Goal: Communication & Community: Answer question/provide support

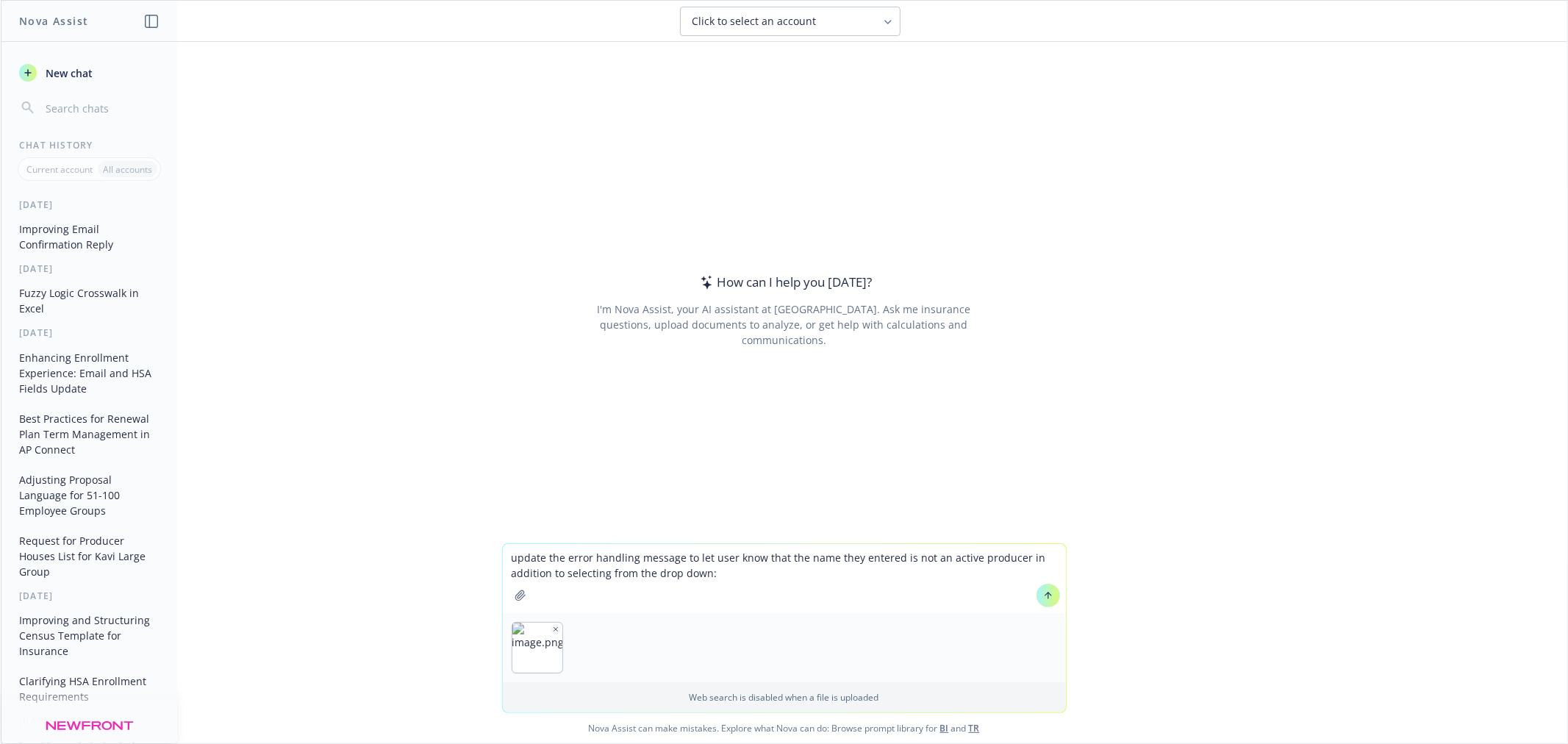
type textarea "update the error handling message to let user know that the name they entered i…"
click at [1043, 596] on icon at bounding box center [1047, 595] width 10 height 10
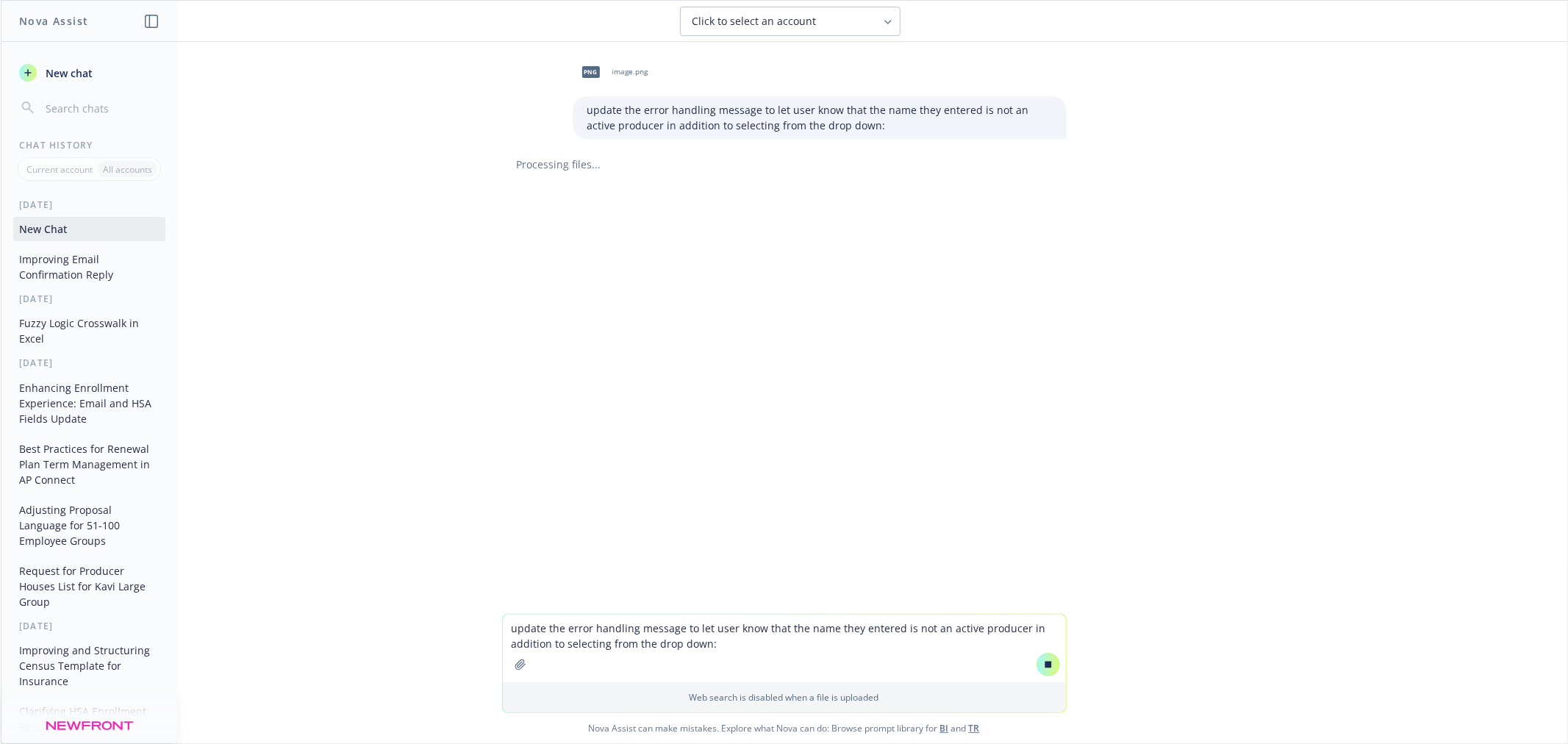
click at [763, 627] on textarea "update the error handling message to let user know that the name they entered i…" at bounding box center [784, 648] width 563 height 67
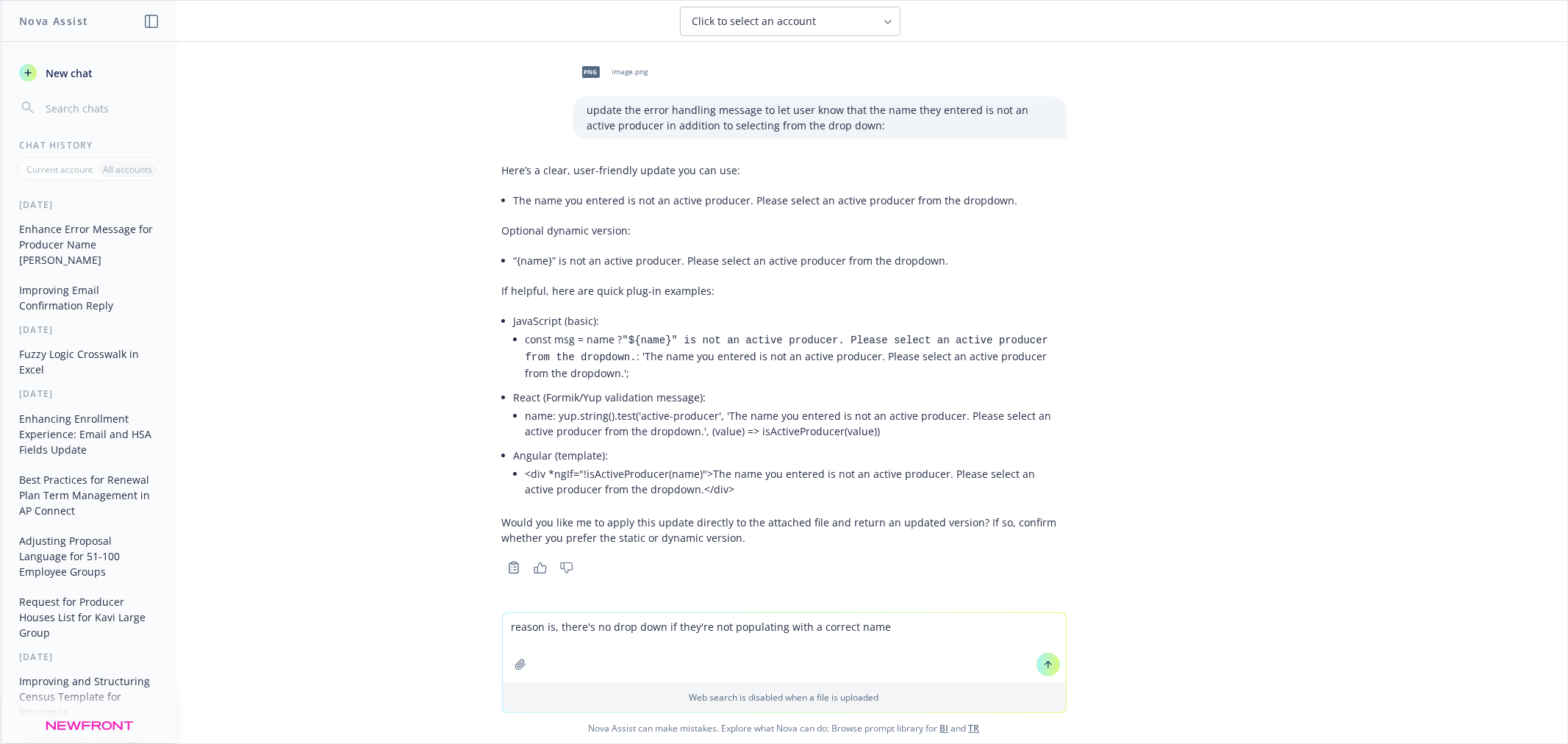
type textarea "reason is, there's no drop down if they're not populating with a correct name"
click at [1044, 665] on icon at bounding box center [1047, 664] width 10 height 10
click at [619, 72] on span "image.png" at bounding box center [630, 71] width 36 height 9
click at [1387, 307] on div "png image.png update the error handling message to let user know that the name …" at bounding box center [784, 328] width 1566 height 572
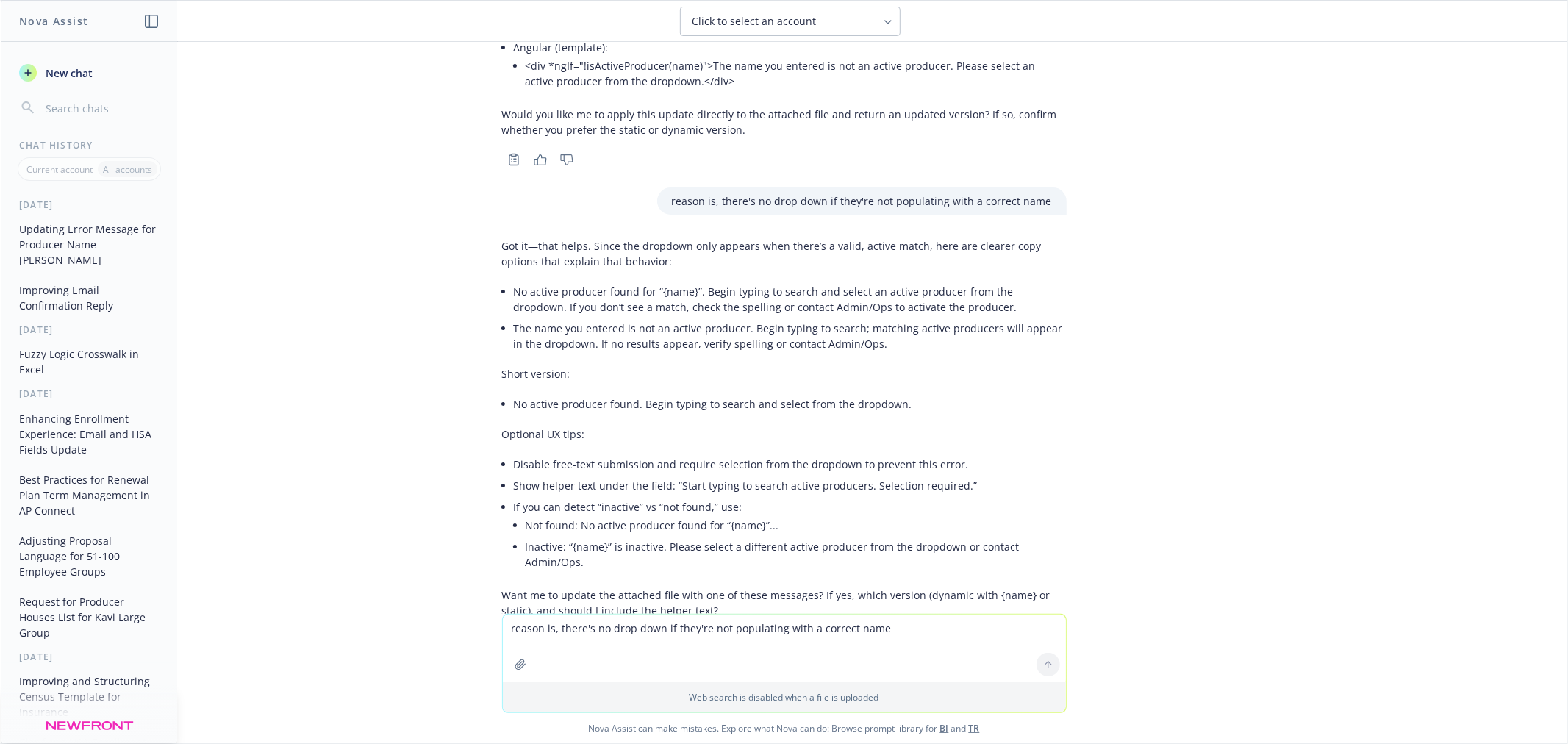
scroll to position [461, 0]
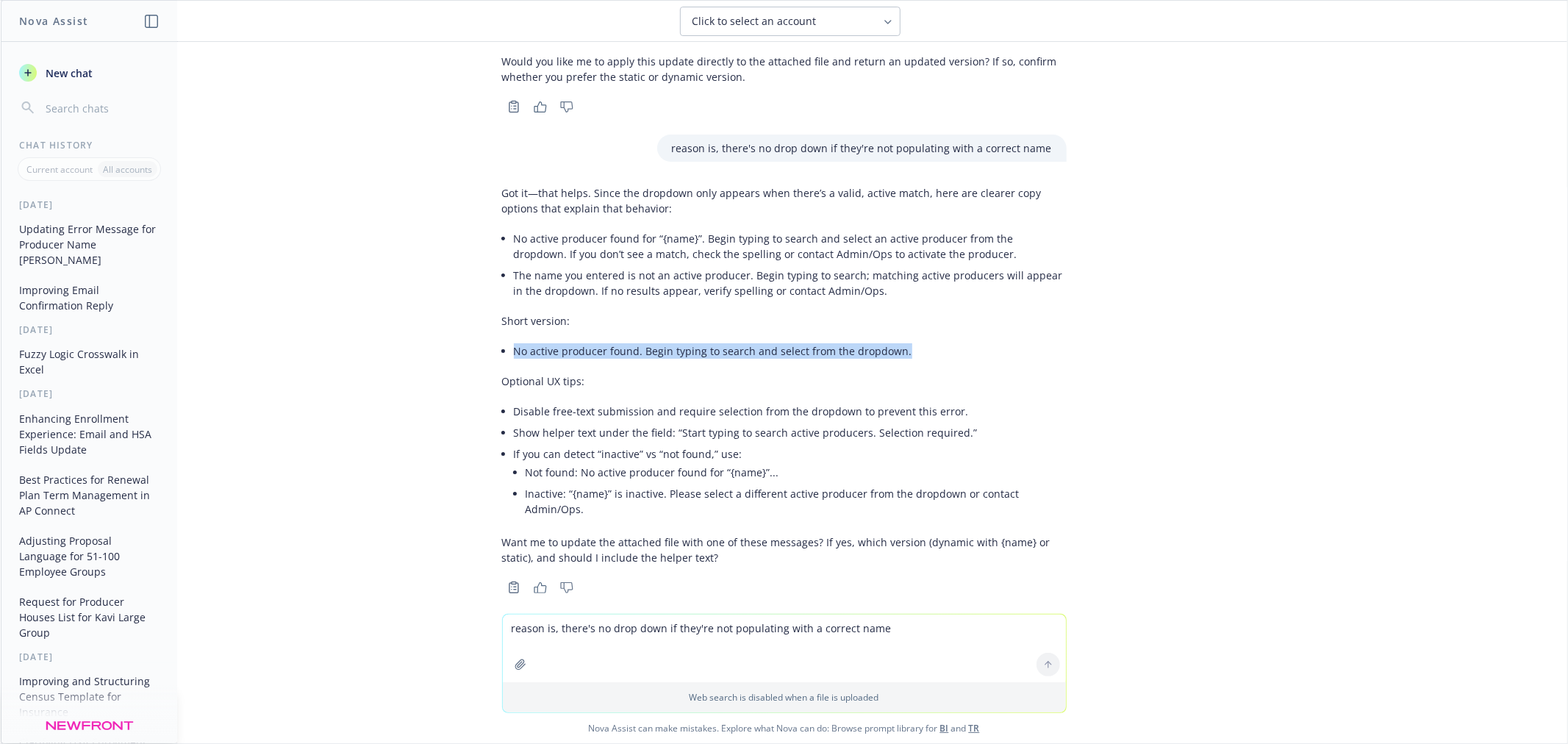
drag, startPoint x: 896, startPoint y: 343, endPoint x: 505, endPoint y: 350, distance: 391.1
click at [514, 350] on li "No active producer found. Begin typing to search and select from the dropdown." at bounding box center [790, 351] width 553 height 21
copy li "No active producer found. Begin typing to search and select from the dropdown."
click at [638, 386] on div "Got it—that helps. Since the dropdown only appears when there’s a valid, active…" at bounding box center [784, 375] width 564 height 392
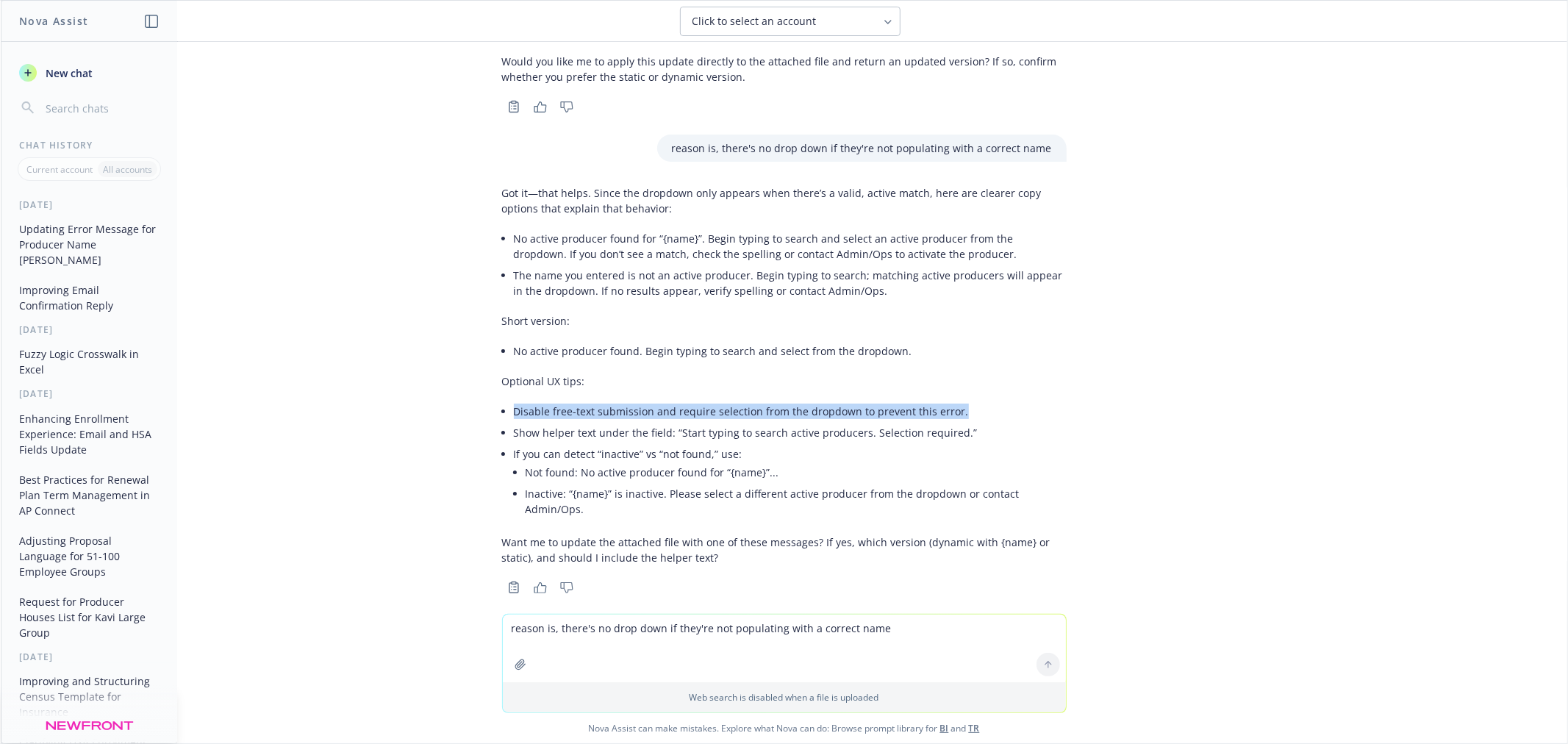
drag, startPoint x: 945, startPoint y: 408, endPoint x: 503, endPoint y: 414, distance: 442.0
click at [514, 414] on li "Disable free-text submission and require selection from the dropdown to prevent…" at bounding box center [790, 411] width 553 height 21
copy li "Disable free-text submission and require selection from the dropdown to prevent…"
click at [662, 628] on textarea "reason is, there's no drop down if they're not populating with a correct name" at bounding box center [784, 648] width 563 height 67
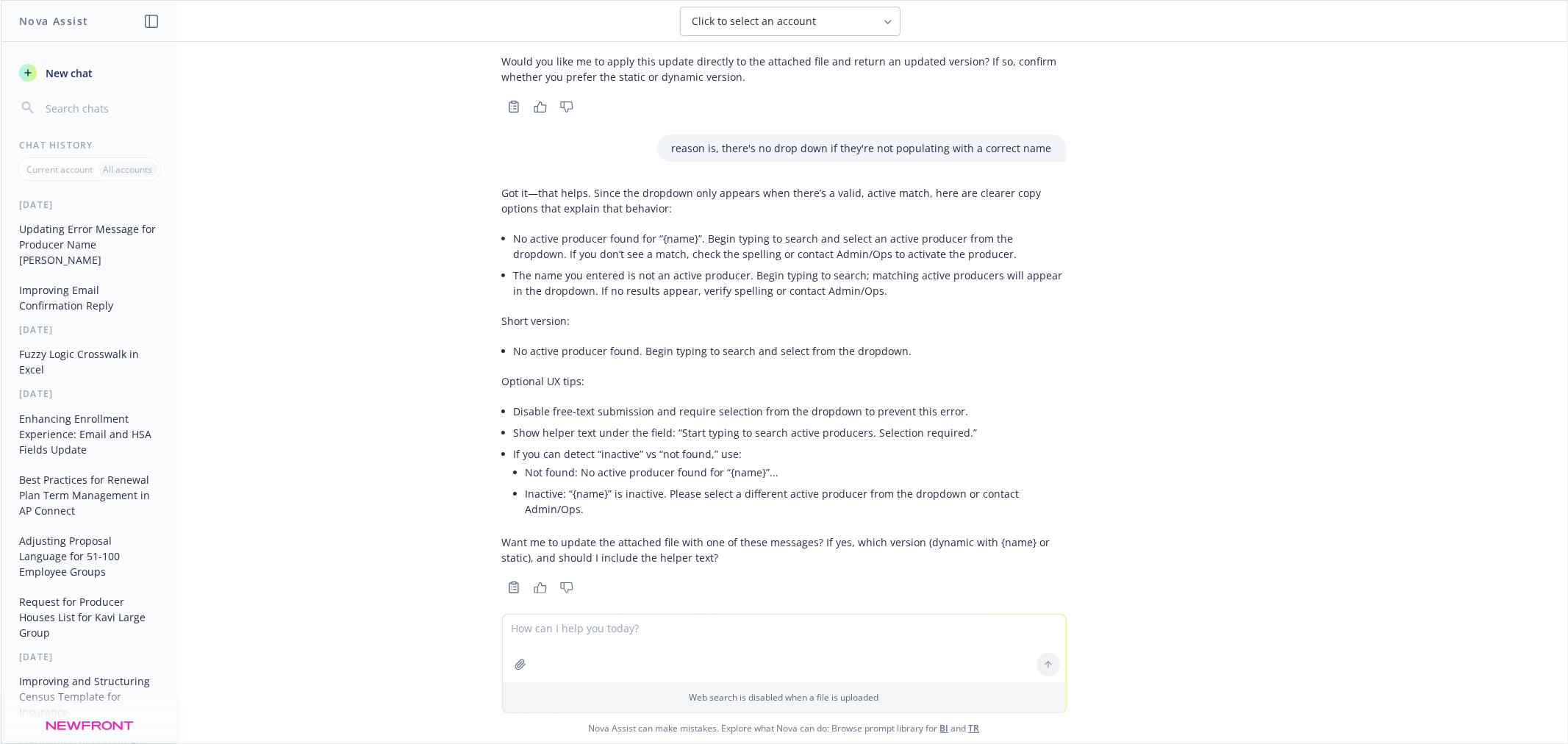
paste textarea "Disable free-text submission and require selection from the dropdown to prevent…"
type textarea "Disable free-text submission and require selection from the dropdown to prevent…"
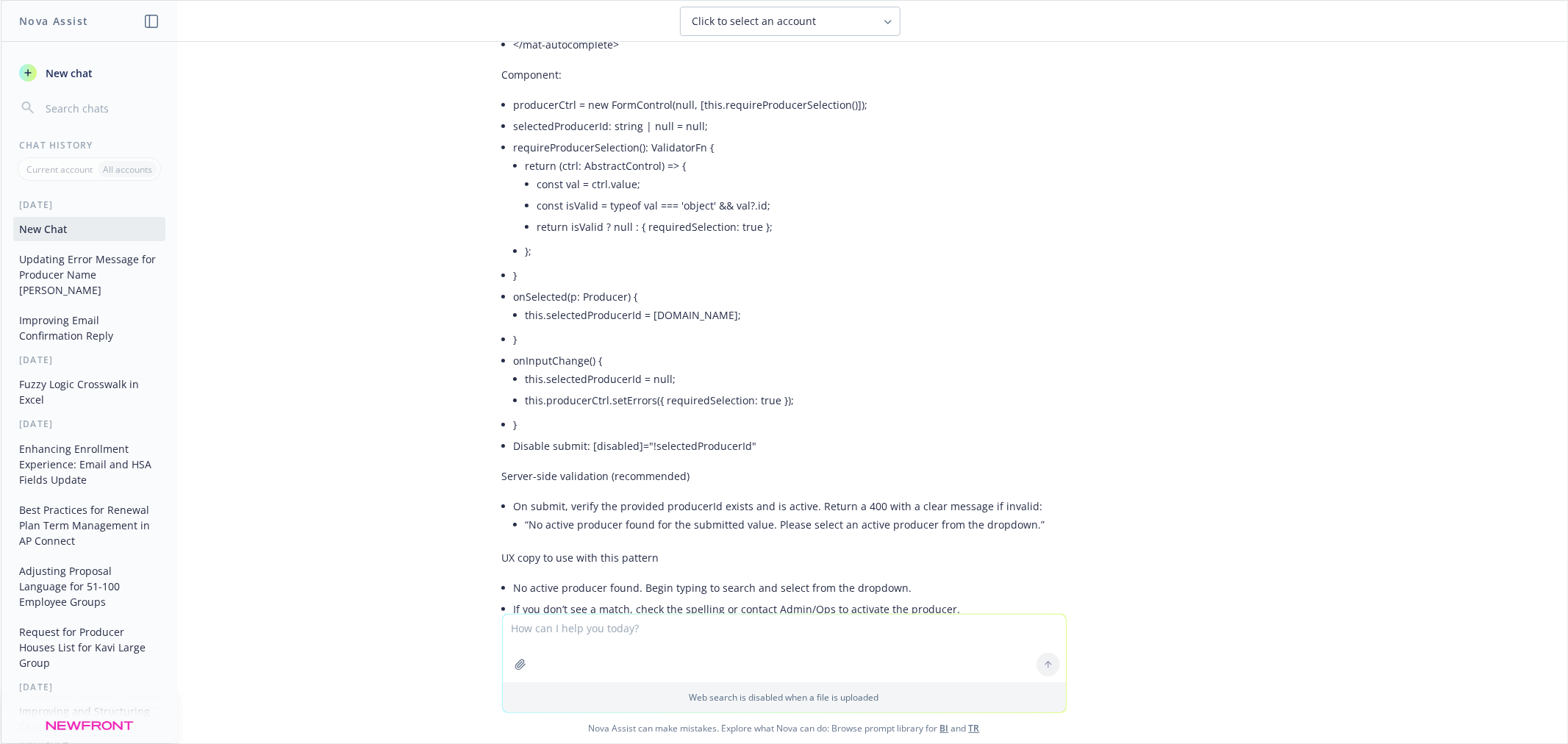
scroll to position [3570, 0]
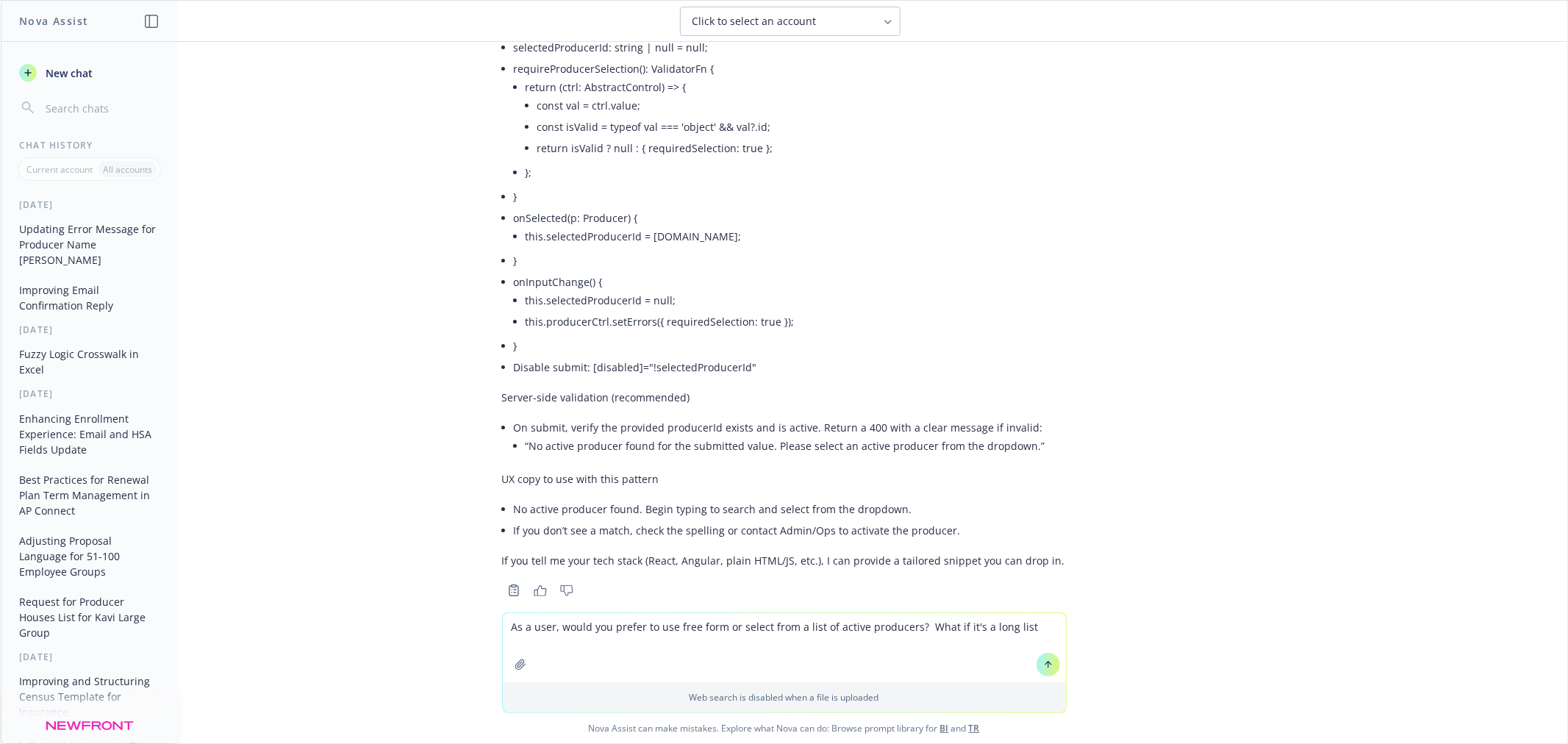
type textarea "As a user, would you prefer to use free form or select from a list of active pr…"
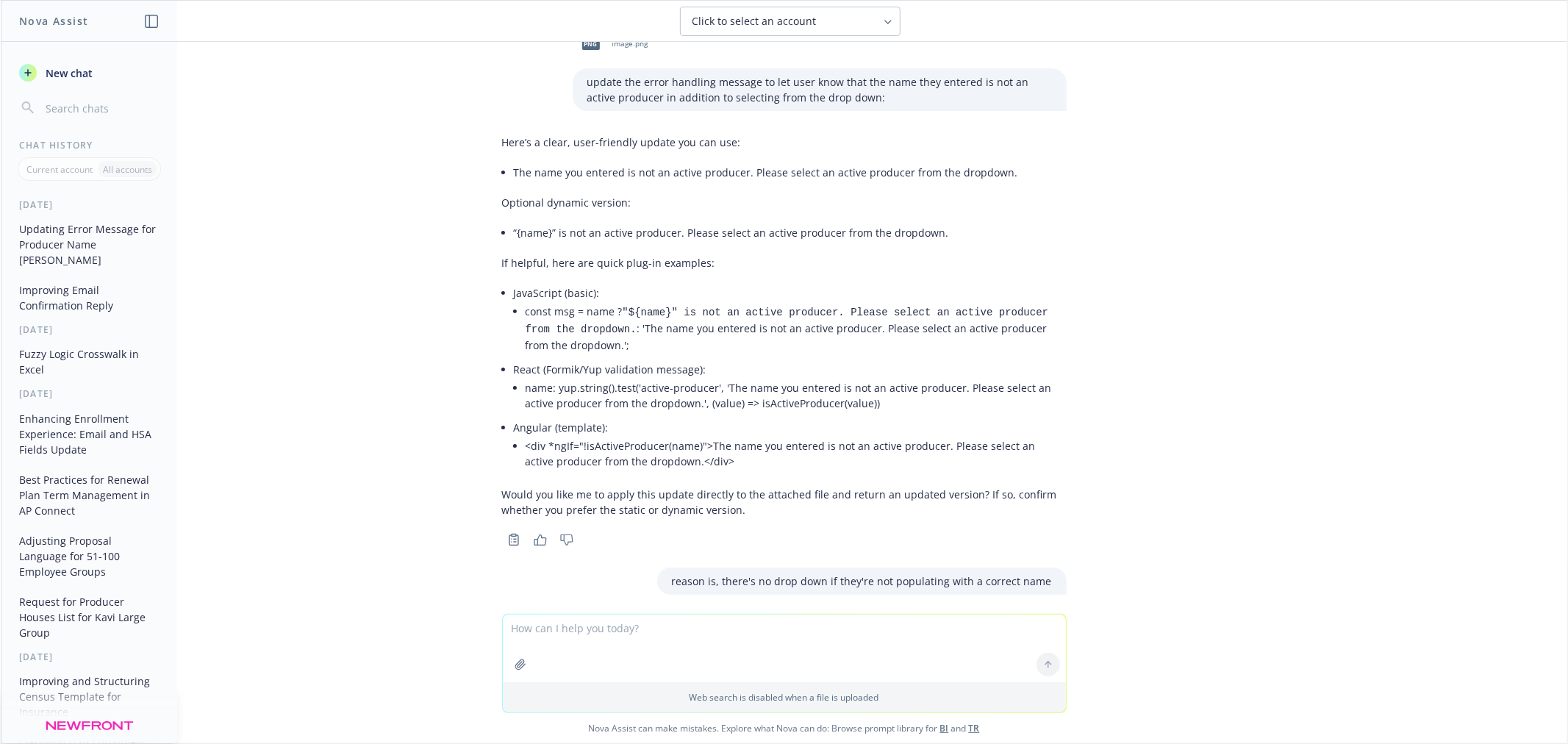
scroll to position [0, 0]
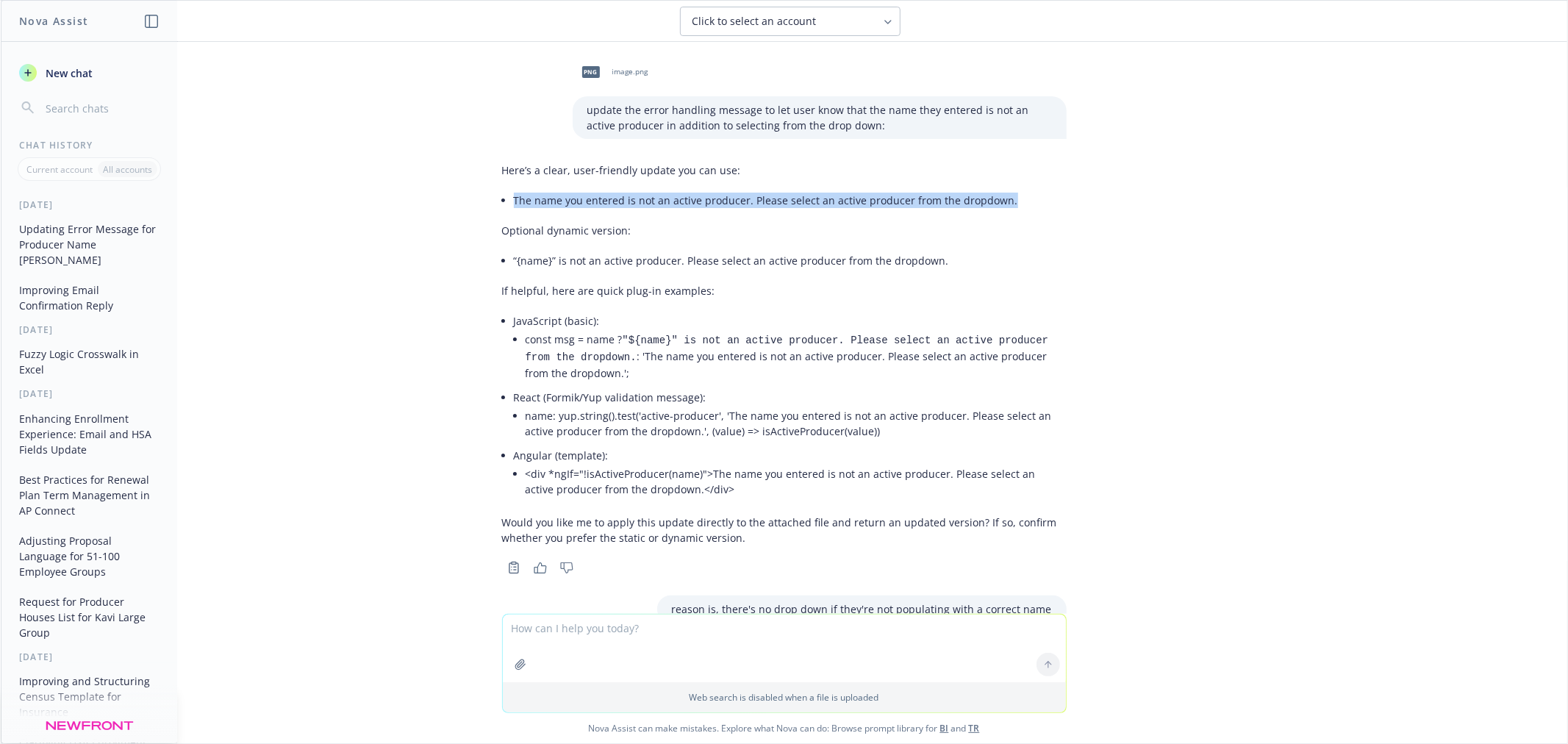
drag, startPoint x: 1003, startPoint y: 195, endPoint x: 500, endPoint y: 196, distance: 503.0
click at [502, 196] on div "Here’s a clear, user-friendly update you can use: The name you entered is not a…" at bounding box center [784, 354] width 564 height 395
copy li "The name you entered is not an active producer. Please select an active produce…"
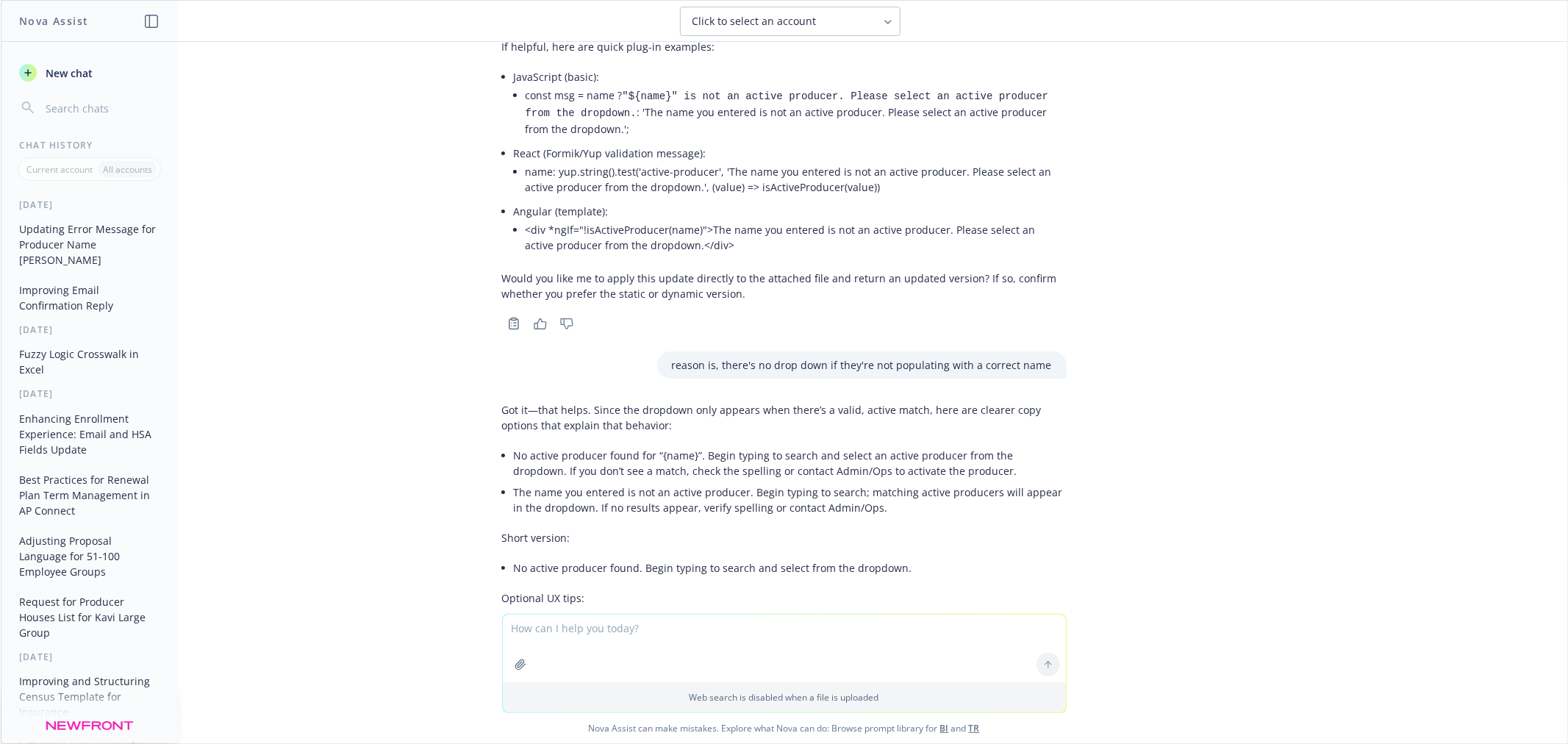
scroll to position [245, 0]
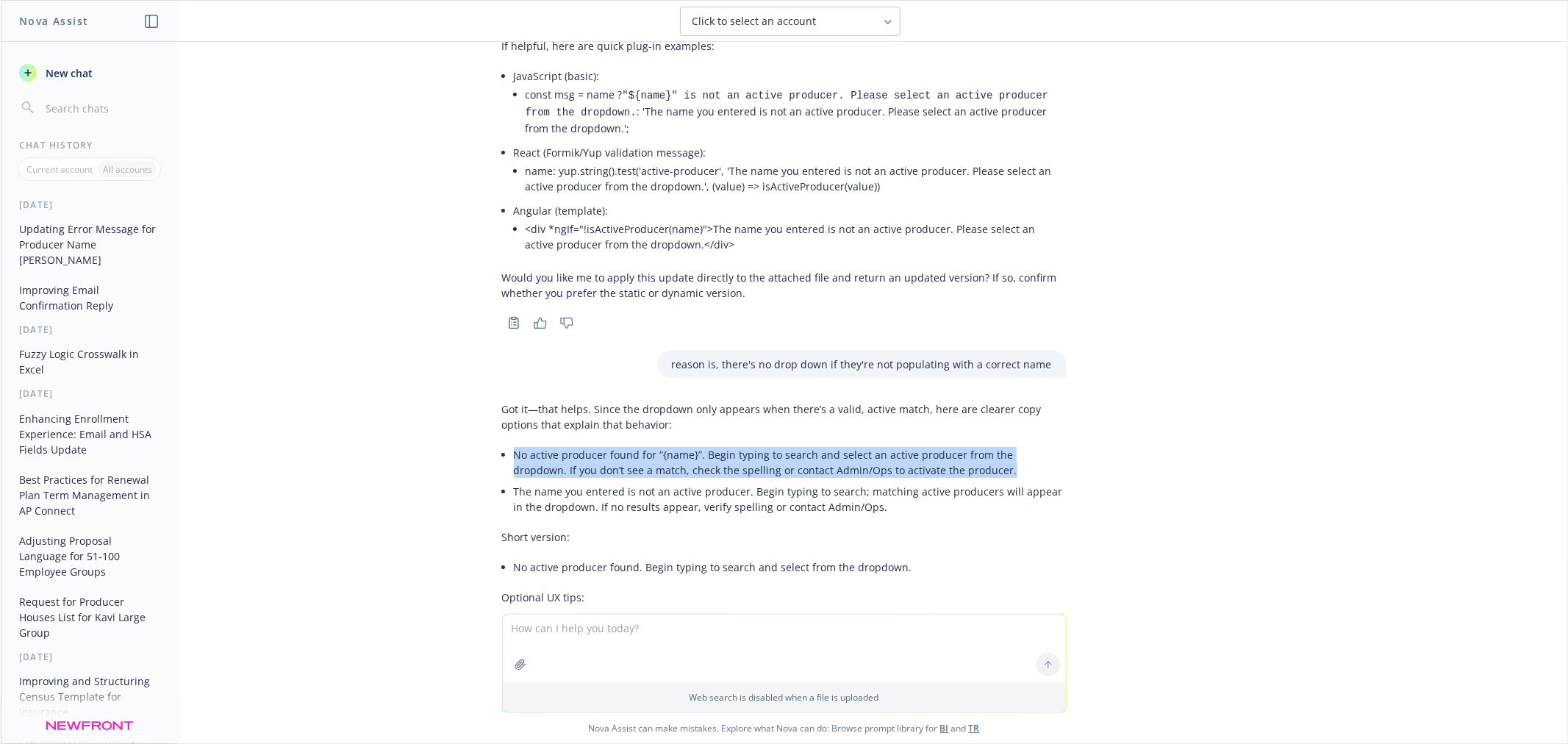
drag, startPoint x: 933, startPoint y: 467, endPoint x: 500, endPoint y: 456, distance: 433.1
click at [502, 456] on div "Got it—that helps. Since the dropdown only appears when there’s a valid, active…" at bounding box center [784, 592] width 564 height 392
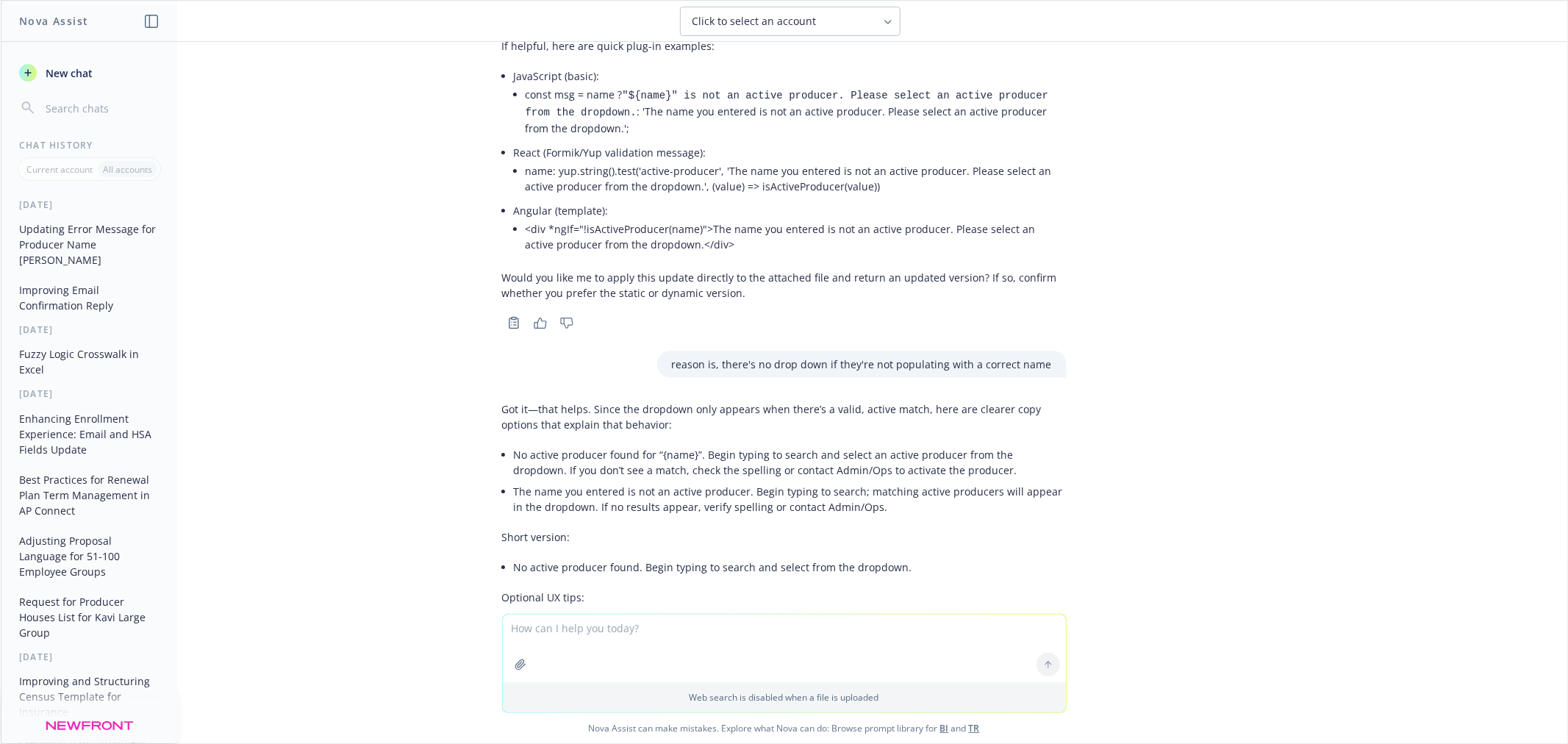
drag, startPoint x: 875, startPoint y: 498, endPoint x: 854, endPoint y: 504, distance: 21.8
click at [871, 501] on li "The name you entered is not an active producer. Begin typing to search; matchin…" at bounding box center [790, 499] width 553 height 37
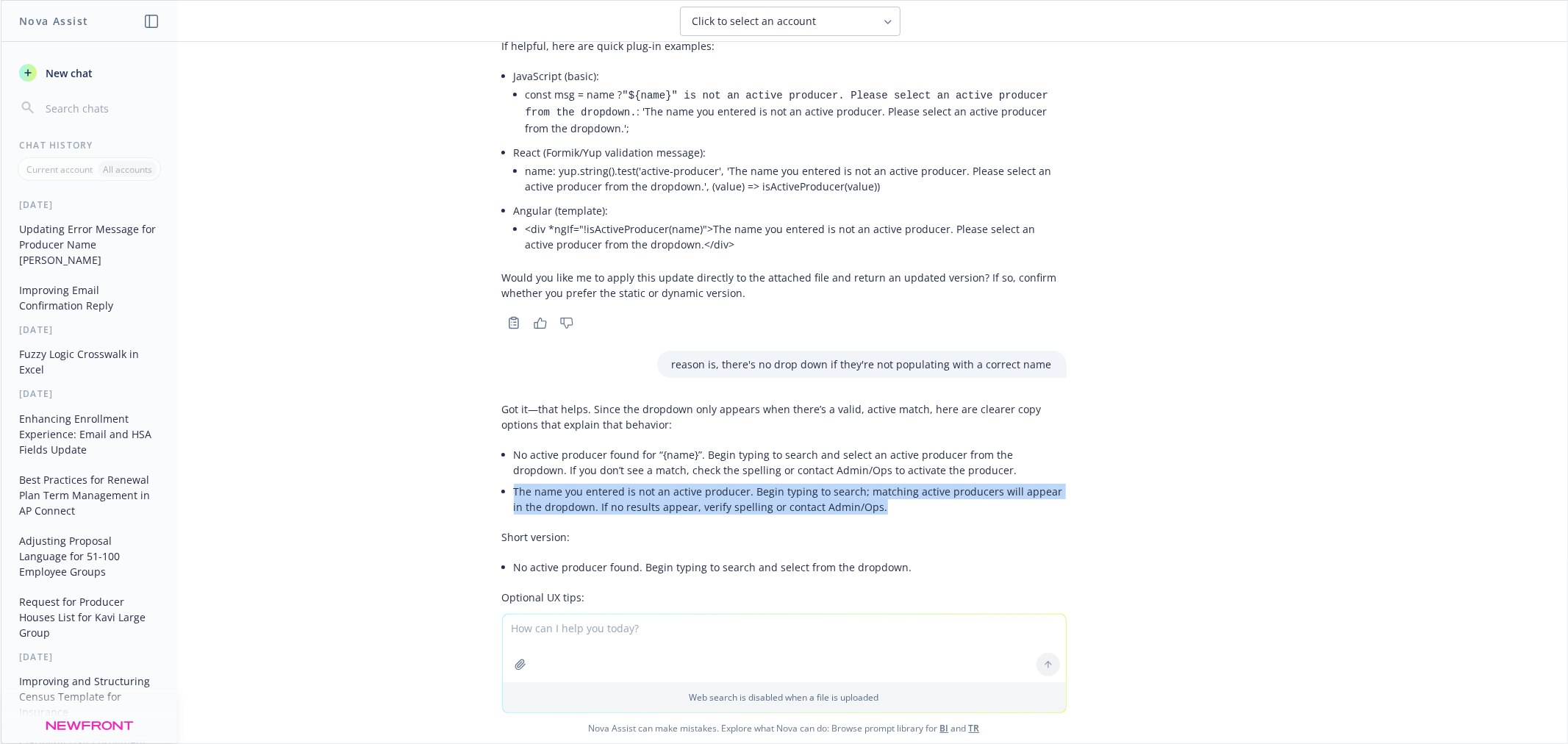
drag, startPoint x: 853, startPoint y: 504, endPoint x: 497, endPoint y: 487, distance: 356.4
click at [502, 487] on div "Got it—that helps. Since the dropdown only appears when there’s a valid, active…" at bounding box center [784, 592] width 564 height 392
copy li "The name you entered is not an active producer. Begin typing to search; matchin…"
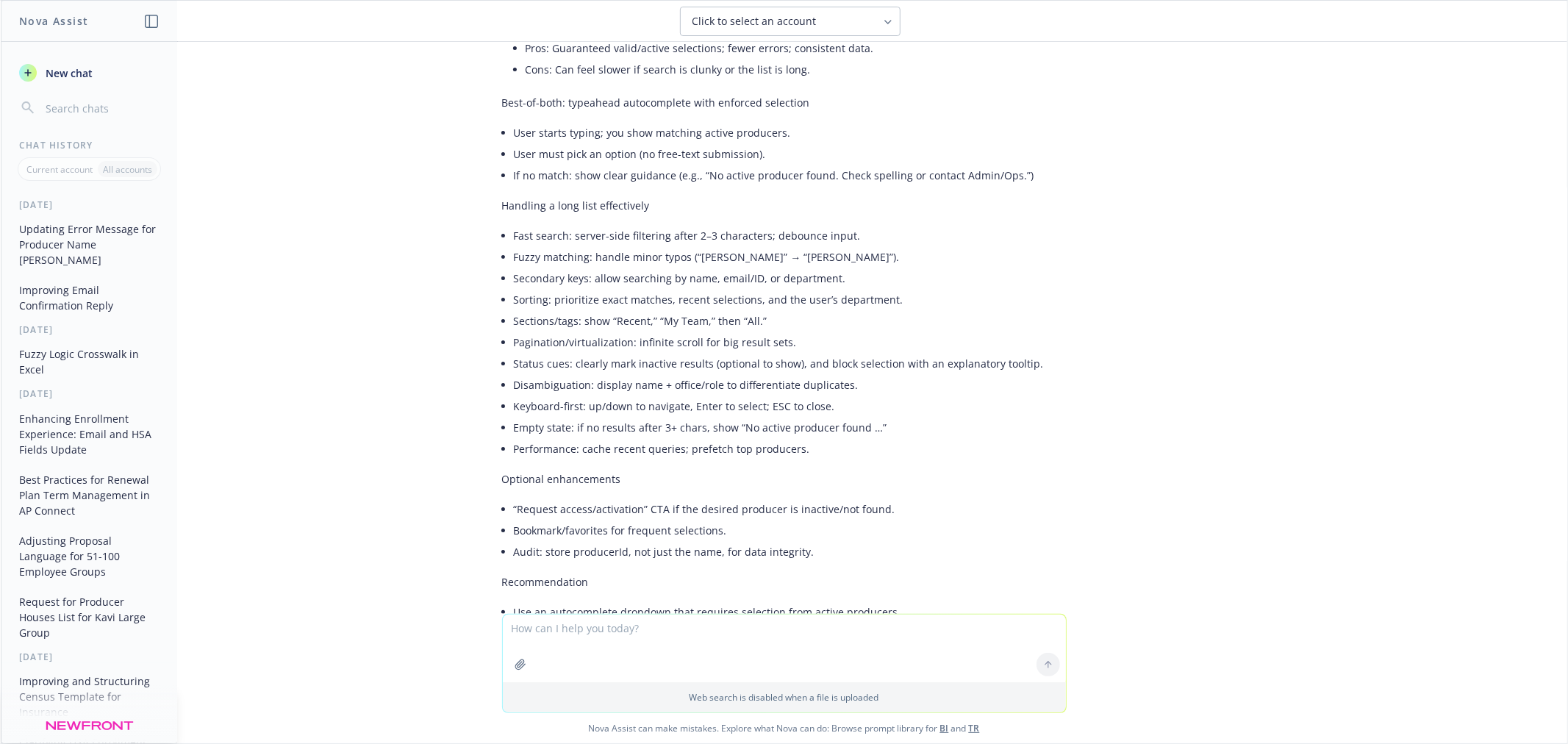
scroll to position [4443, 0]
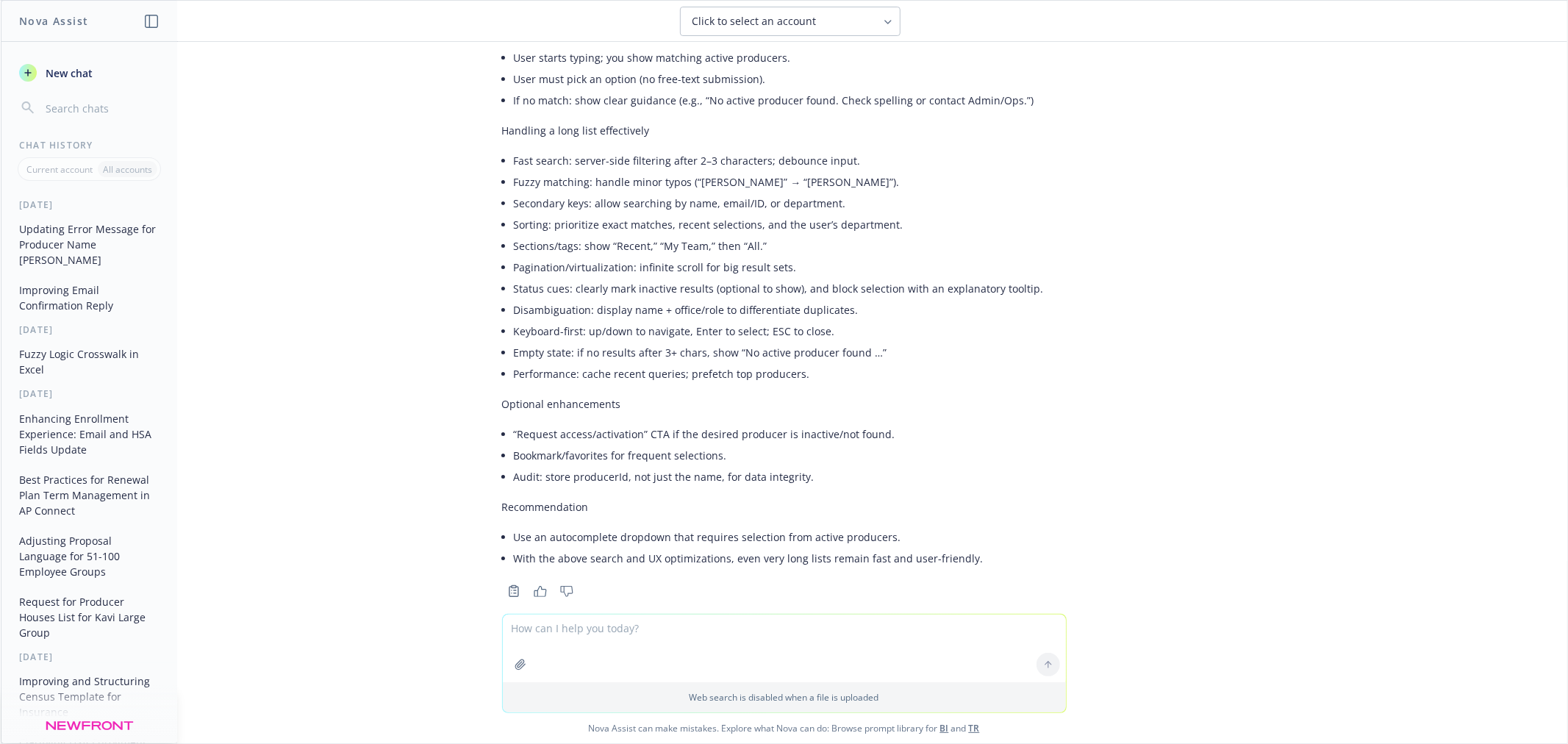
click at [773, 642] on textarea at bounding box center [784, 648] width 563 height 67
paste textarea "The name you entered is not an active producer. Begin typing to search; matchin…"
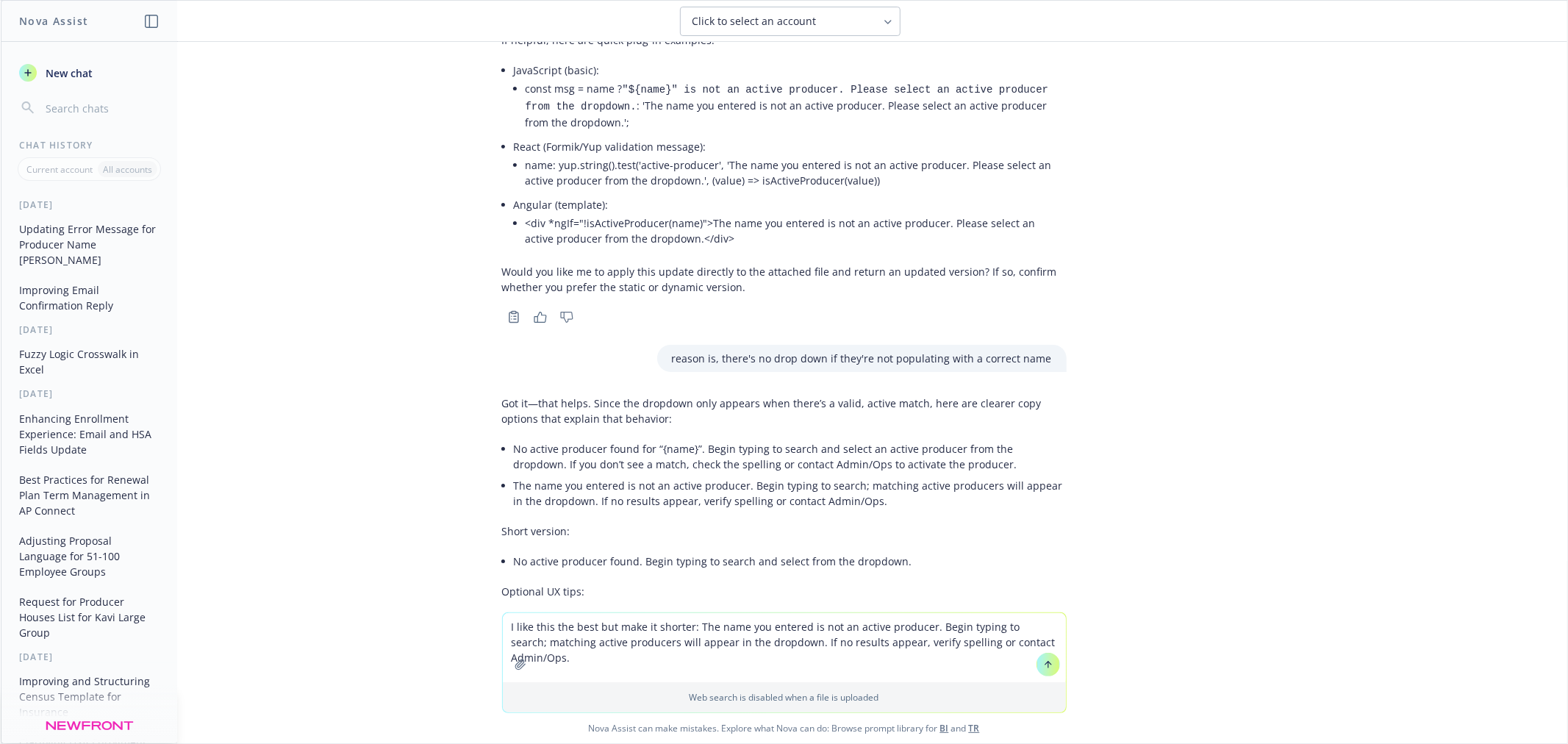
scroll to position [279, 0]
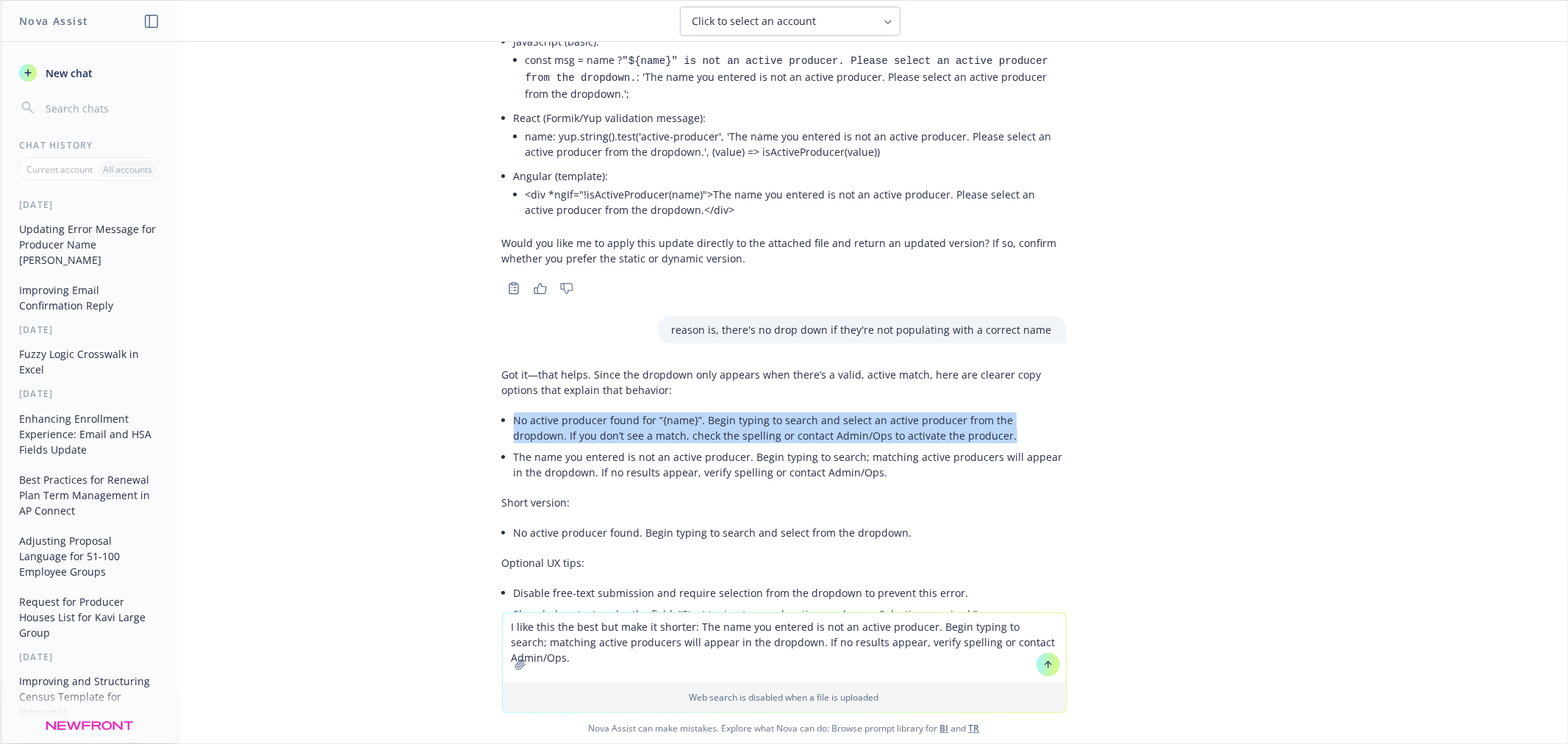
drag, startPoint x: 502, startPoint y: 416, endPoint x: 943, endPoint y: 434, distance: 441.4
click at [943, 434] on li "No active producer found for “{name}”. Begin typing to search and select an act…" at bounding box center [790, 428] width 553 height 37
copy li "No active producer found for “{name}”. Begin typing to search and select an act…"
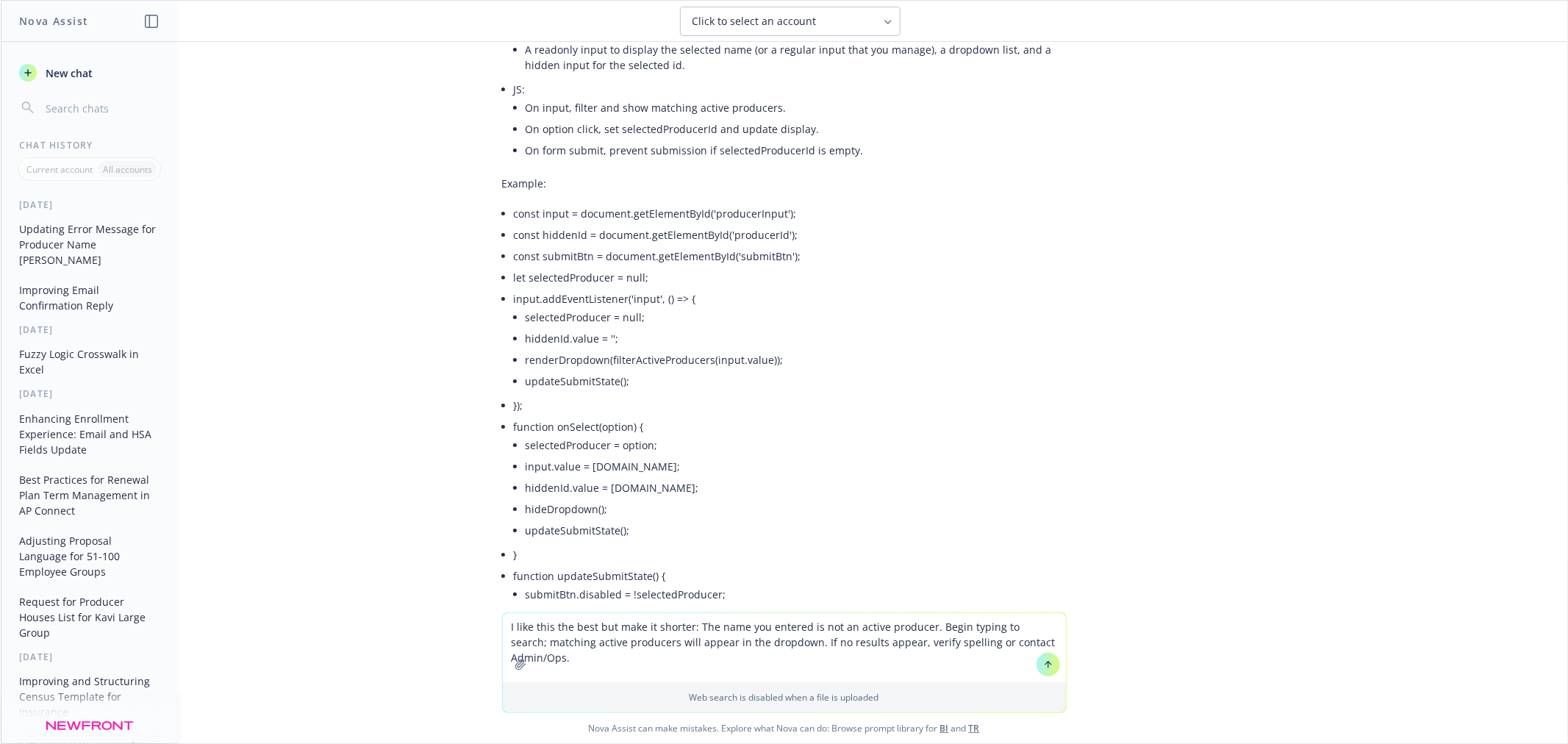
scroll to position [1422, 0]
drag, startPoint x: 691, startPoint y: 626, endPoint x: 985, endPoint y: 635, distance: 294.1
click at [985, 635] on textarea "I like this the best but make it shorter: The name you entered is not an active…" at bounding box center [784, 648] width 563 height 69
paste textarea "No active producer found for “{name}”. Begin typing to search and select an act…"
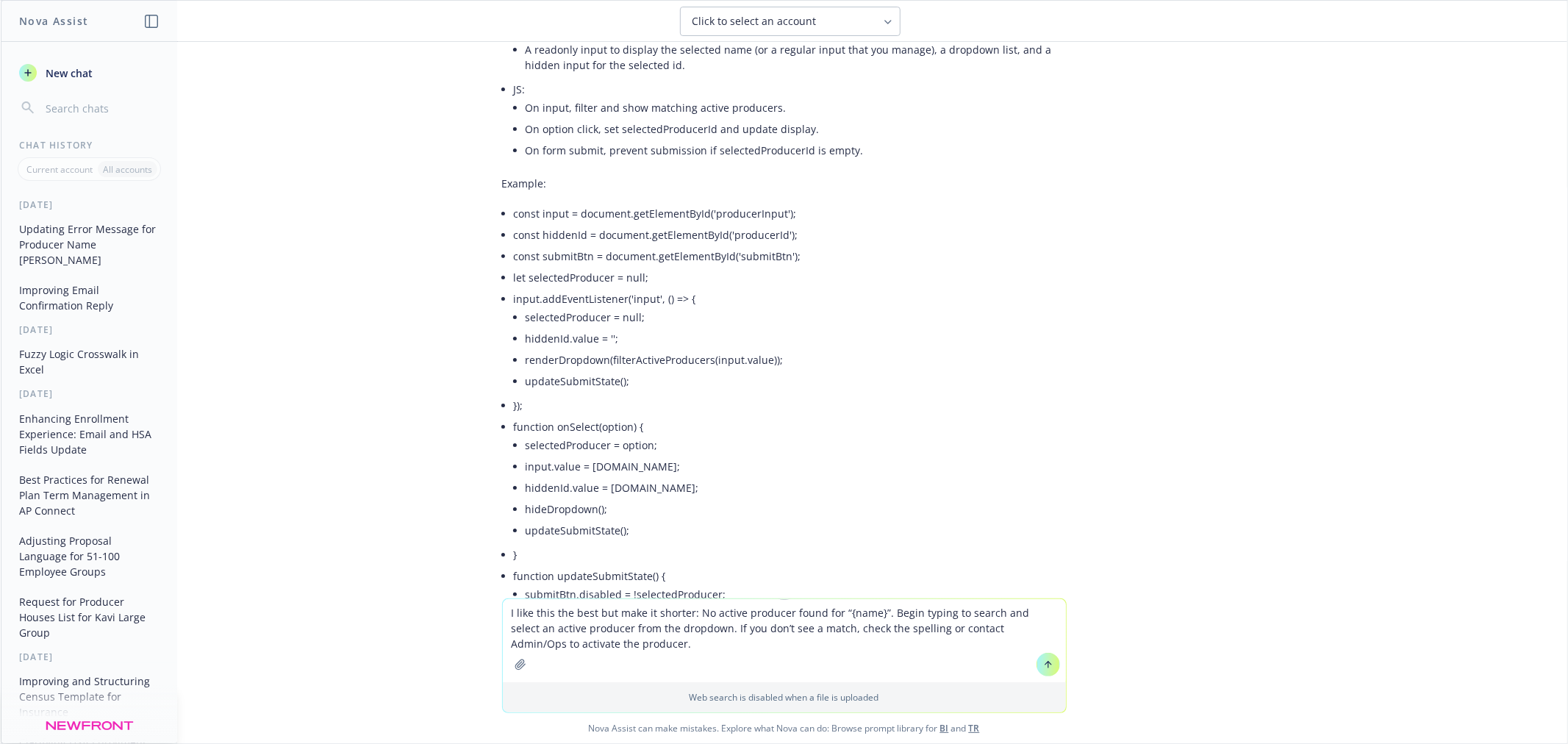
click at [872, 611] on textarea "I like this the best but make it shorter: No active producer found for “{name}”…" at bounding box center [784, 641] width 563 height 83
click at [962, 628] on textarea "I like this the best but make it shorter: No active producer found. Begin typin…" at bounding box center [784, 641] width 563 height 83
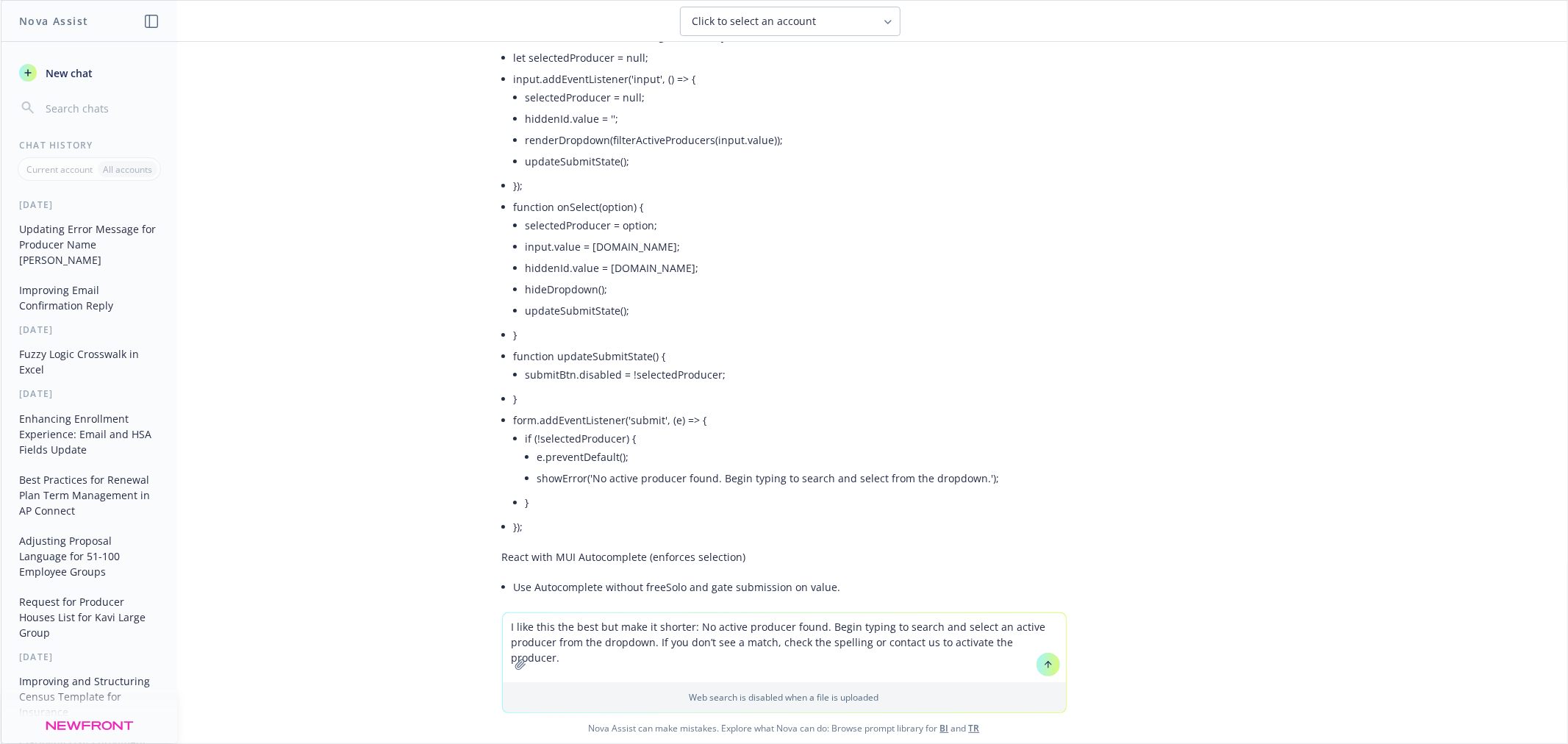
scroll to position [1667, 0]
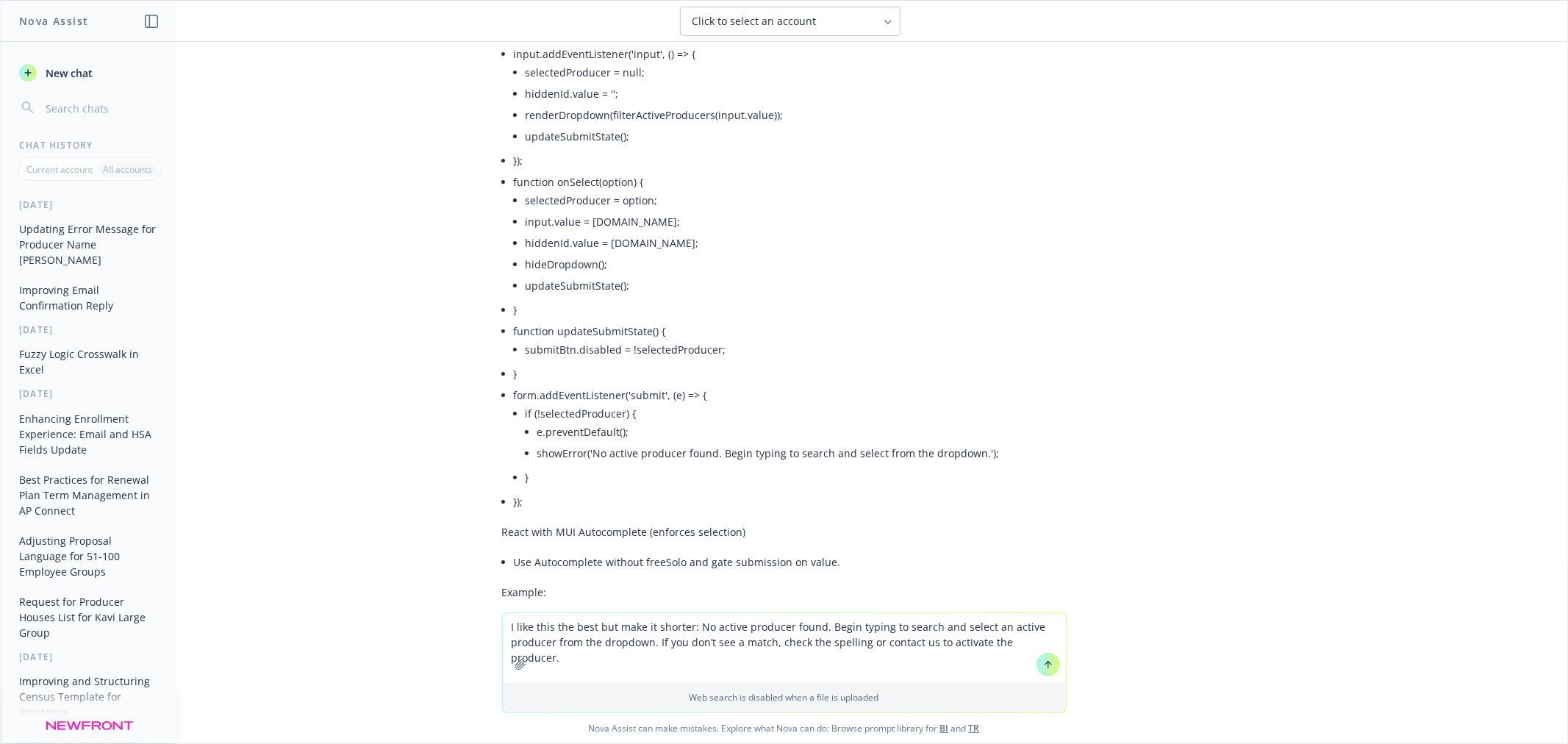
type textarea "I like this the best but make it shorter: No active producer found. Begin typin…"
click at [1037, 669] on button at bounding box center [1048, 664] width 24 height 24
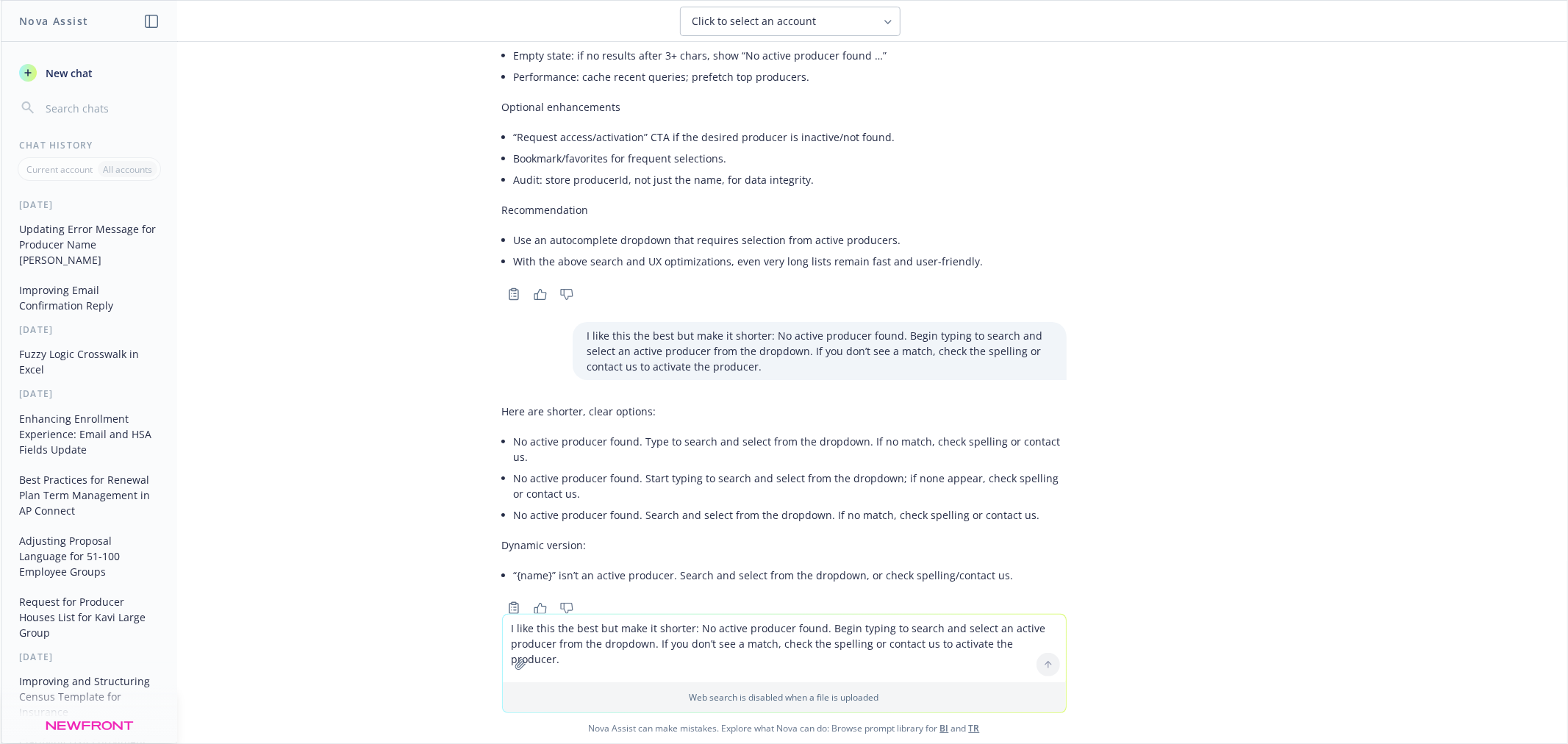
scroll to position [4742, 0]
click at [723, 620] on textarea "I like this the best but make it shorter: No active producer found. Begin typin…" at bounding box center [784, 648] width 563 height 67
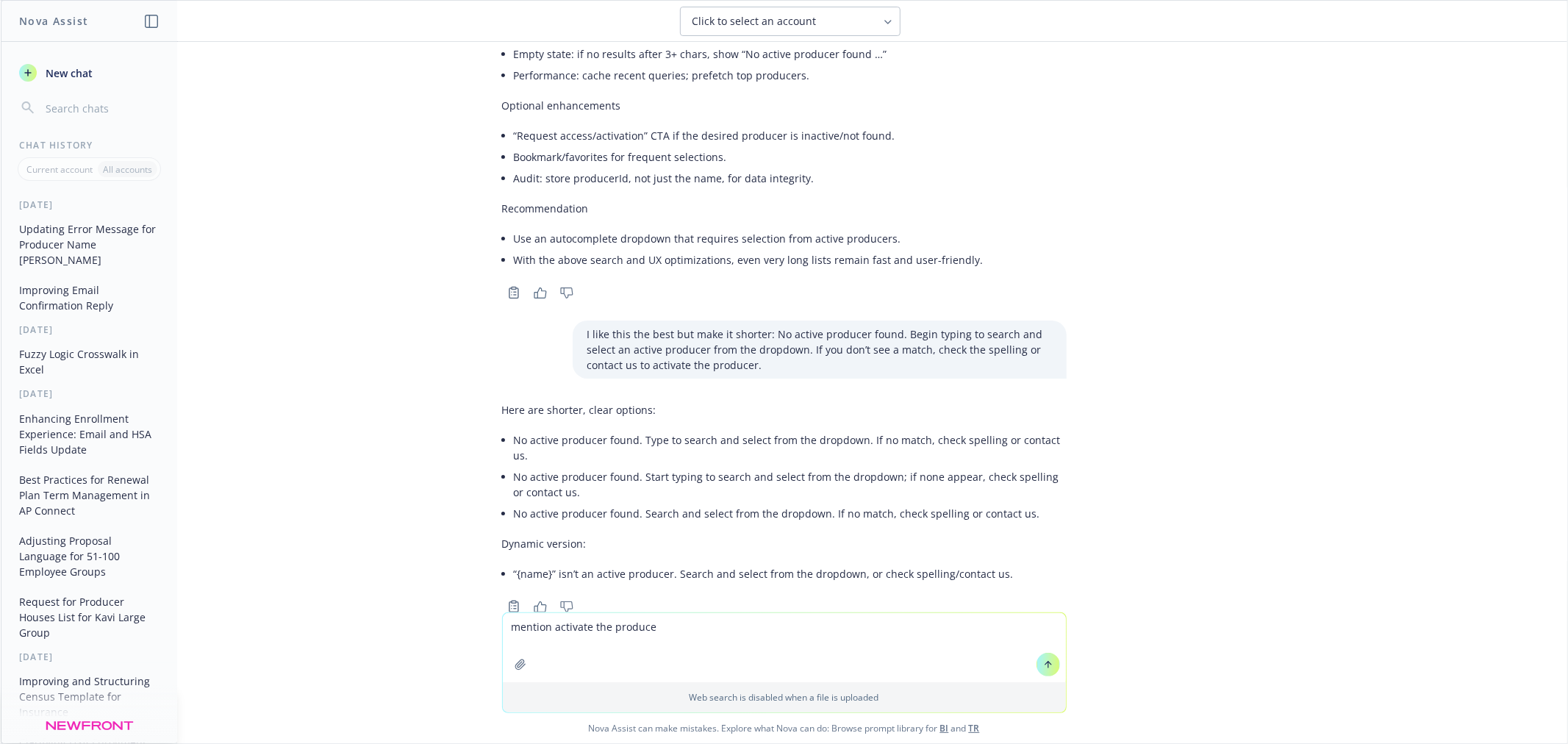
type textarea "mention activate the producer"
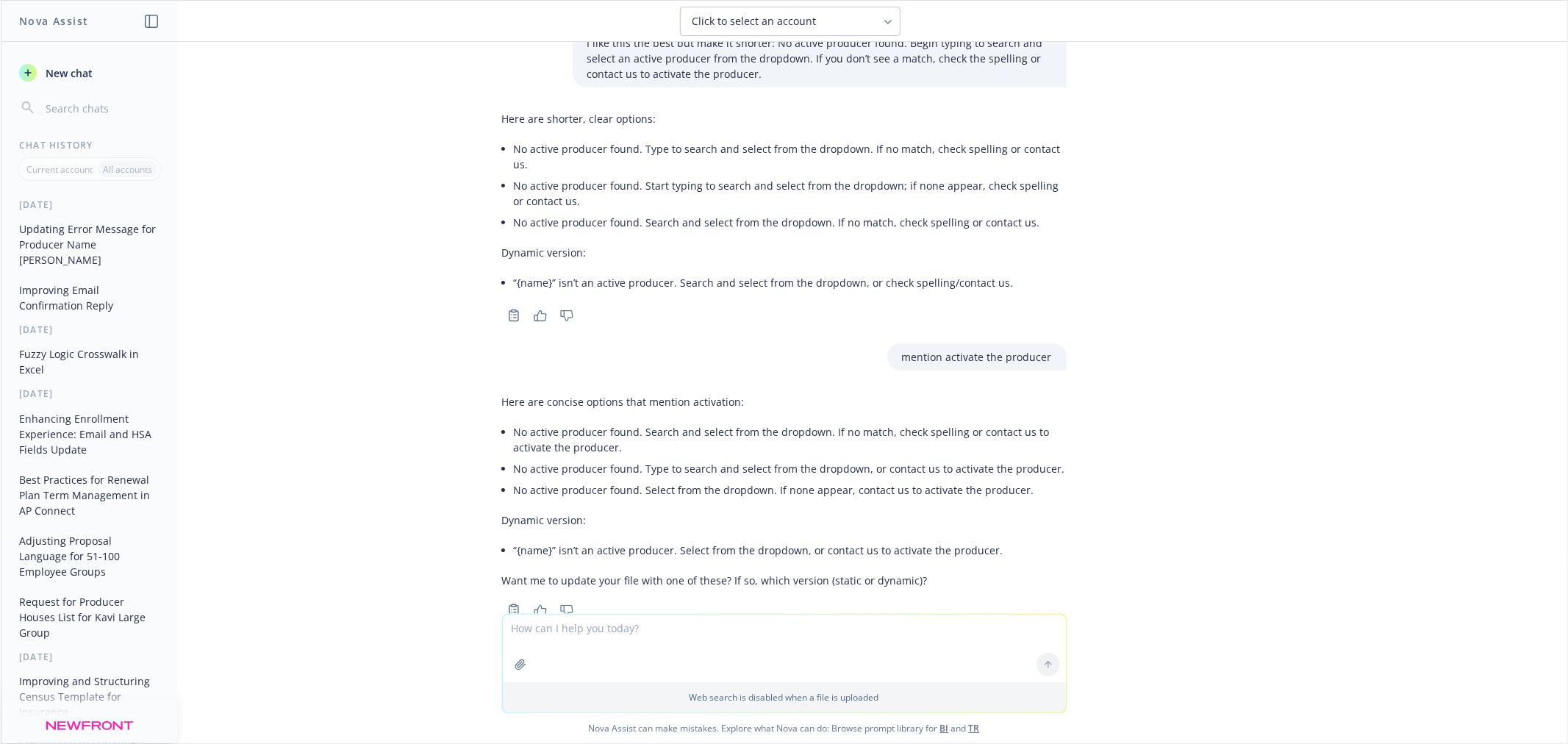
scroll to position [5037, 0]
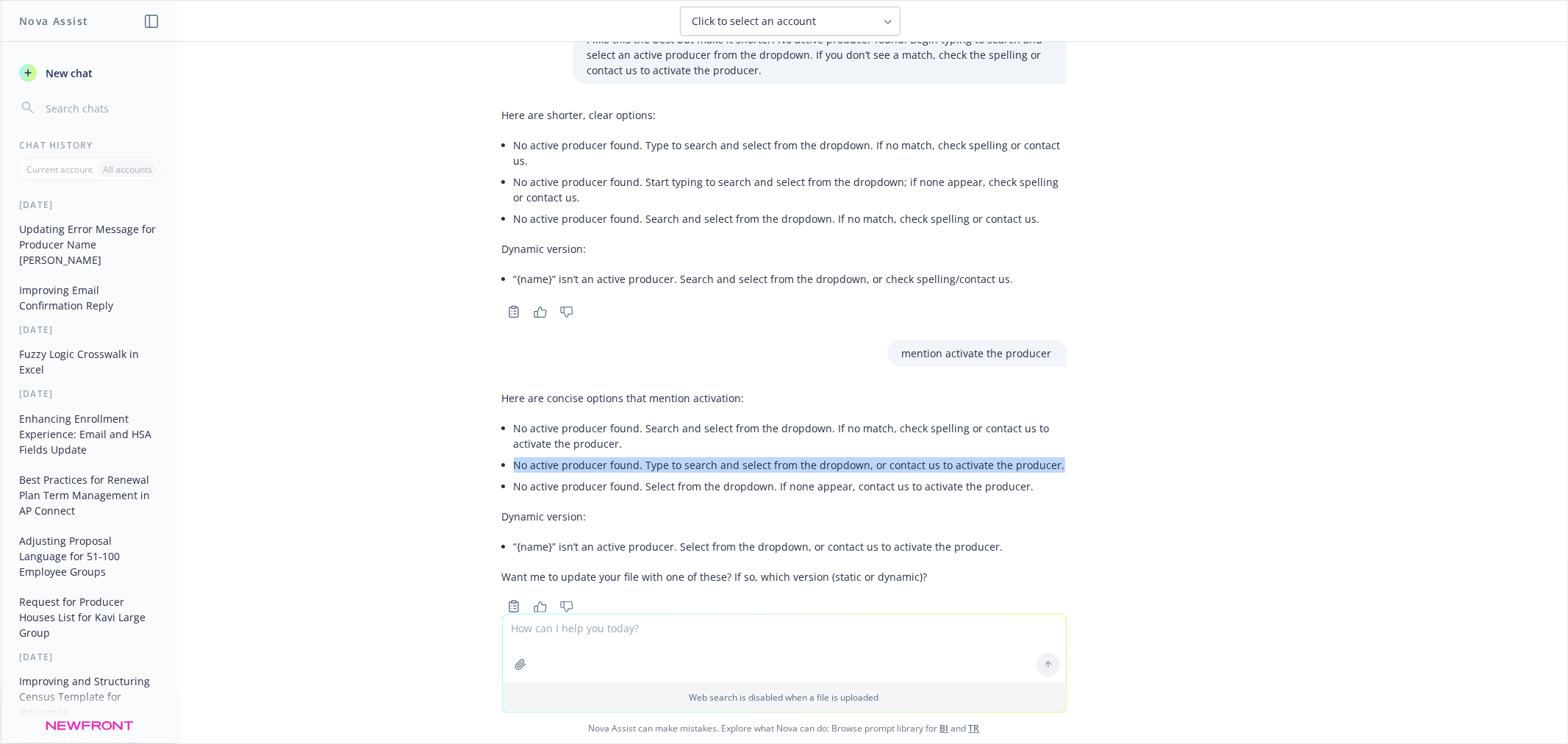
drag, startPoint x: 1054, startPoint y: 420, endPoint x: 474, endPoint y: 429, distance: 580.1
click at [474, 429] on div "png image.png update the error handling message to let user know that the name …" at bounding box center [784, 328] width 1566 height 572
copy li "No active producer found. Type to search and select from the dropdown, or conta…"
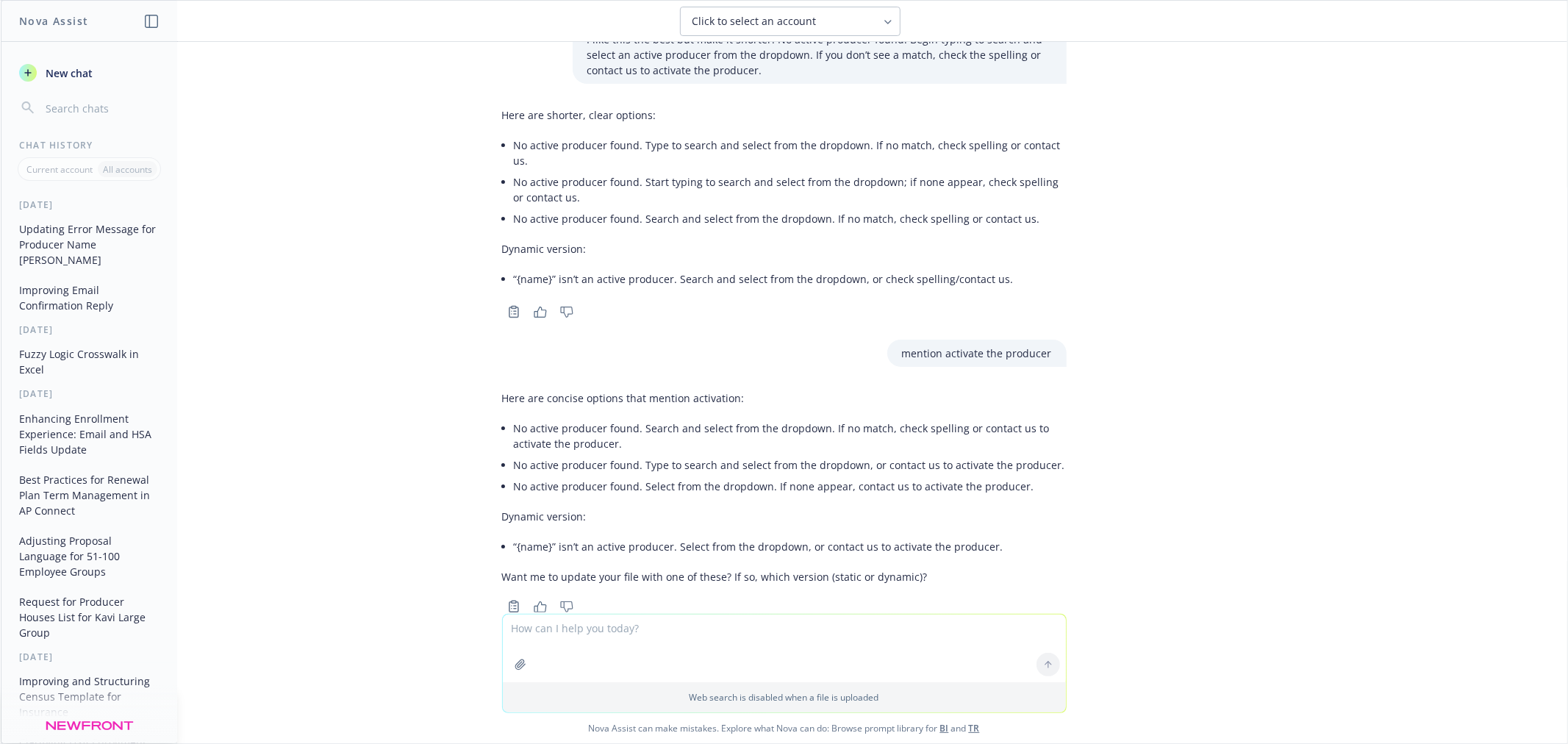
click at [697, 618] on textarea at bounding box center [784, 648] width 563 height 67
paste textarea "No active producer found. Type to search and select from the dropdown, or conta…"
type textarea "how about this: No active producer found for that name. Type to search and sele…"
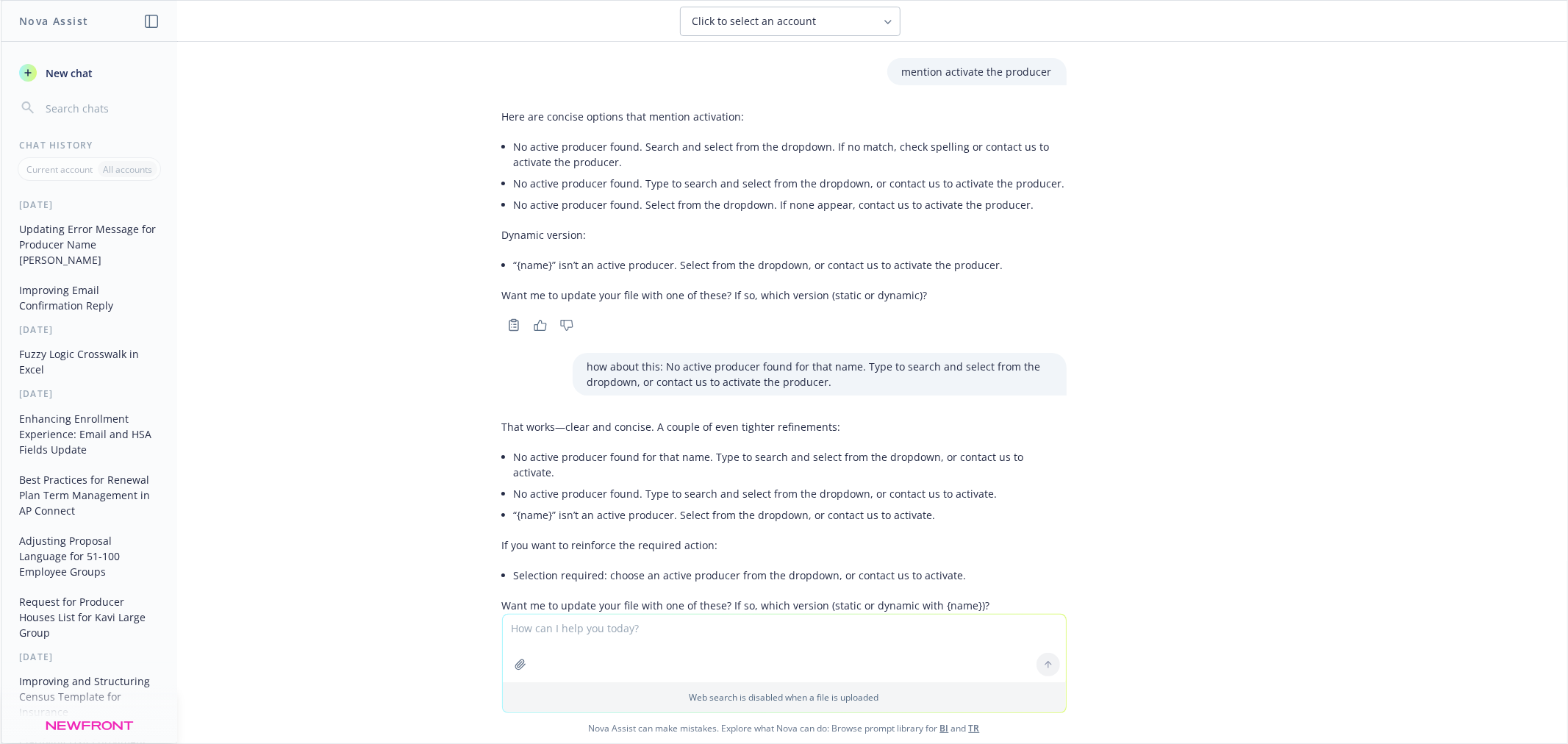
scroll to position [5331, 0]
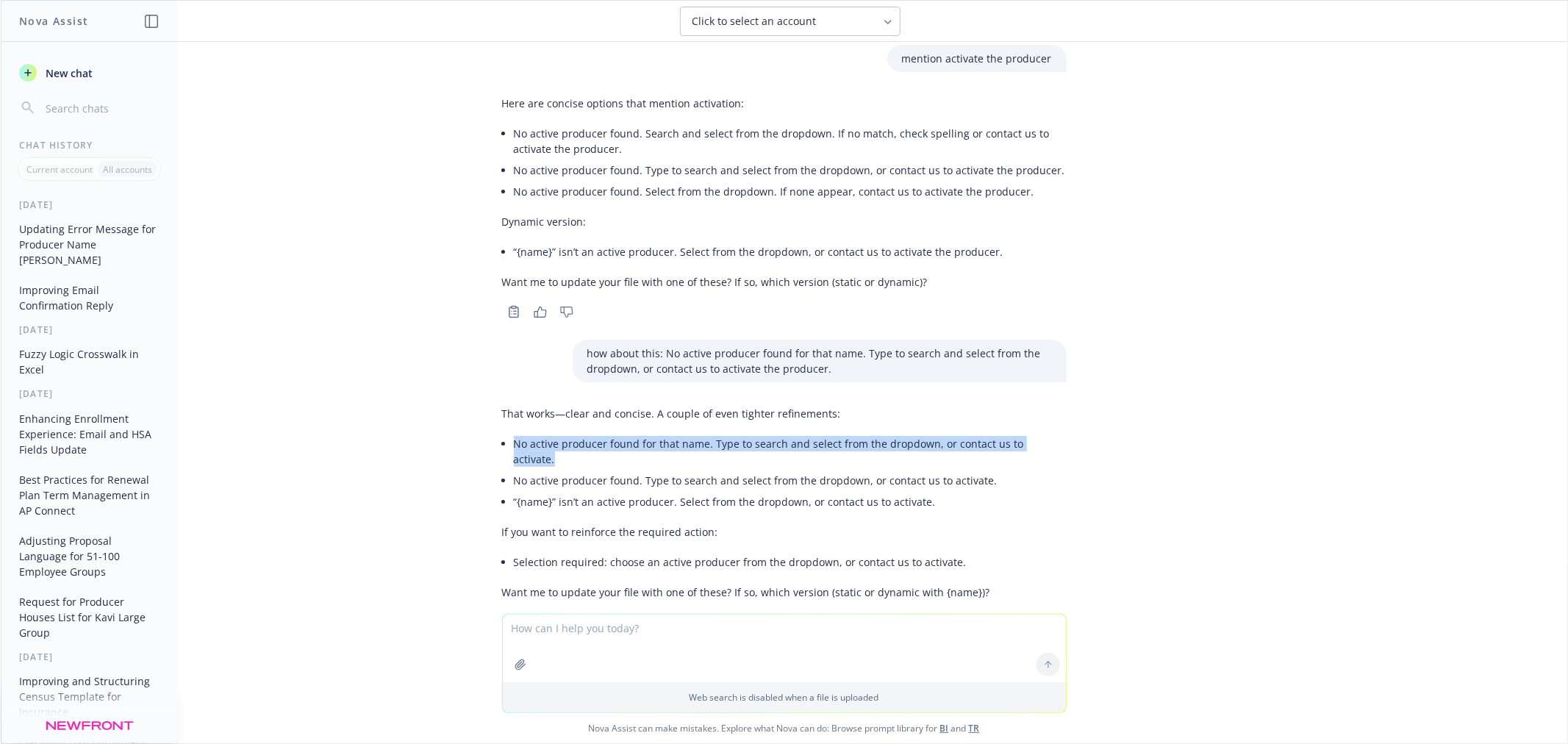
drag, startPoint x: 1041, startPoint y: 406, endPoint x: 501, endPoint y: 408, distance: 540.0
click at [502, 408] on div "That works—clear and concise. A couple of even tighter refinements: No active p…" at bounding box center [784, 502] width 564 height 206
copy li "No active producer found for that name. Type to search and select from the drop…"
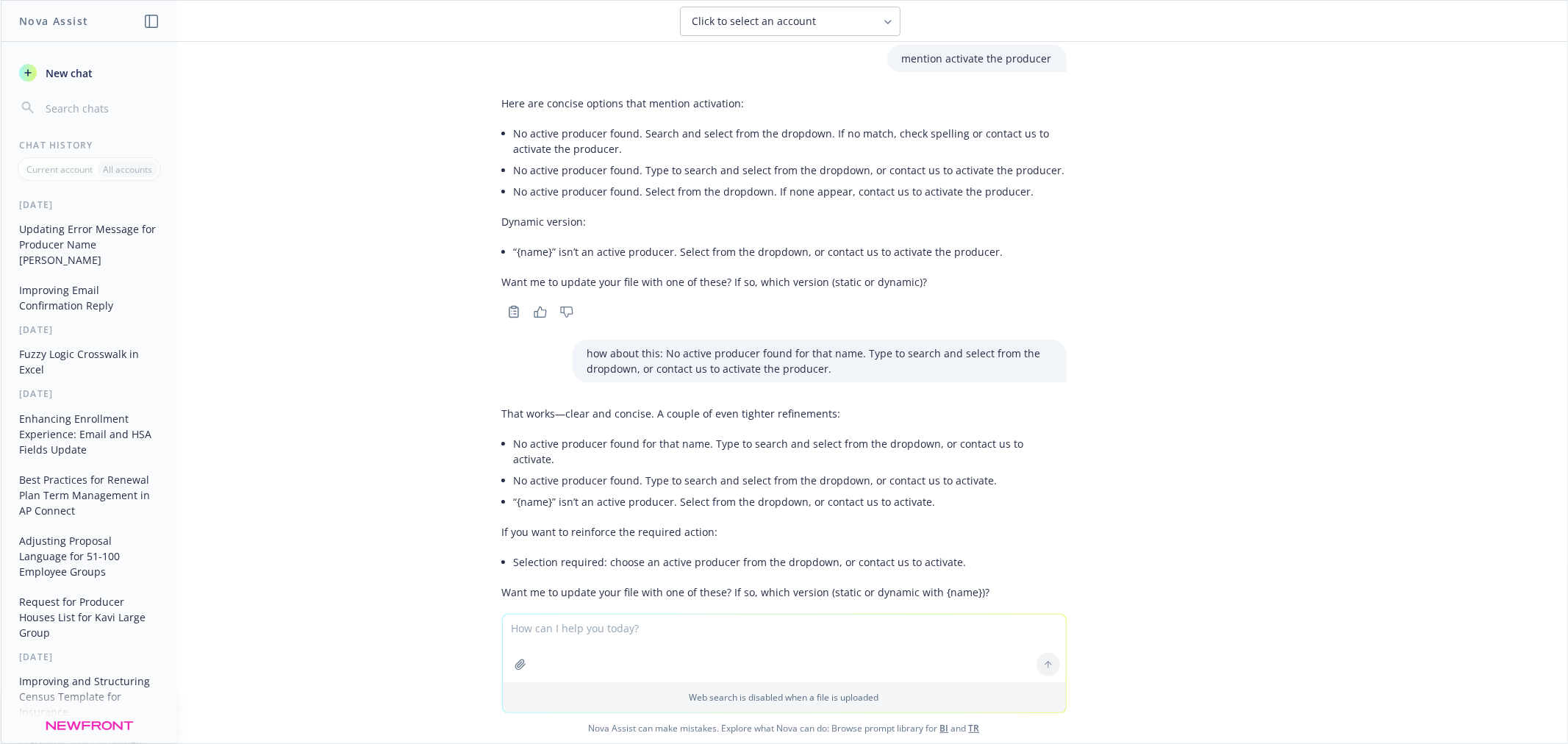
click at [509, 290] on div "png image.png update the error handling message to let user know that the name …" at bounding box center [784, 328] width 1566 height 572
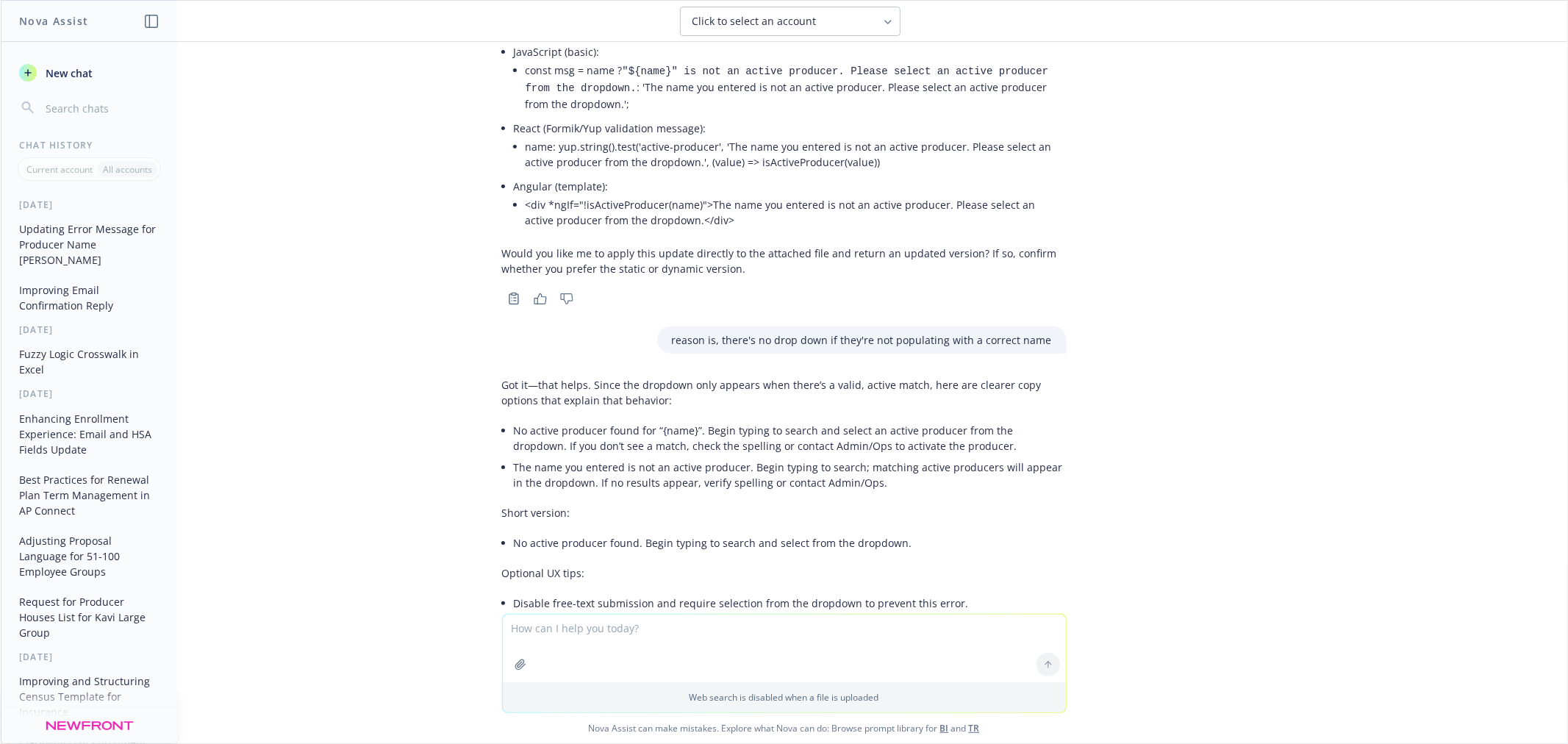
scroll to position [0, 0]
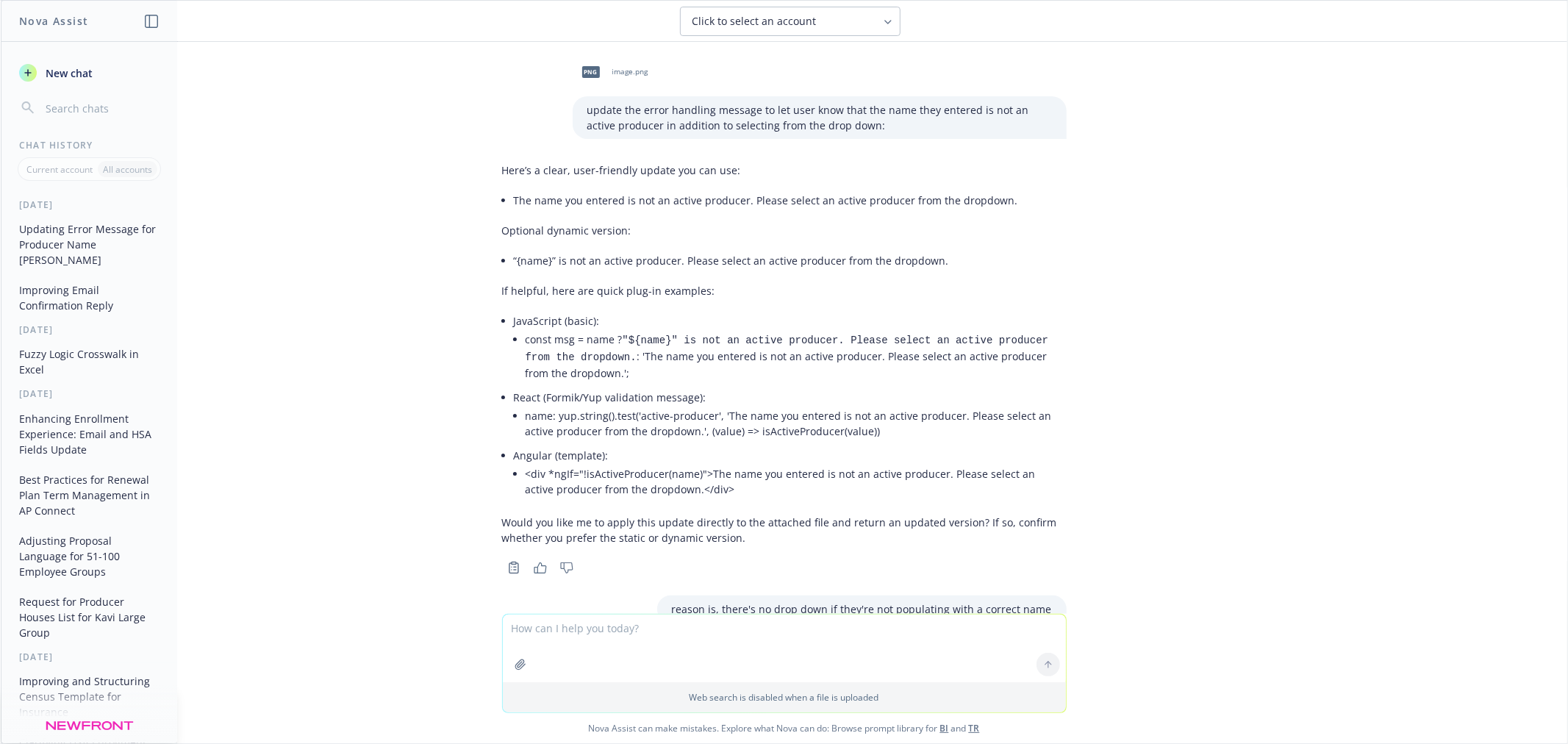
click at [618, 67] on span "image.png" at bounding box center [630, 71] width 36 height 9
